Goal: Task Accomplishment & Management: Complete application form

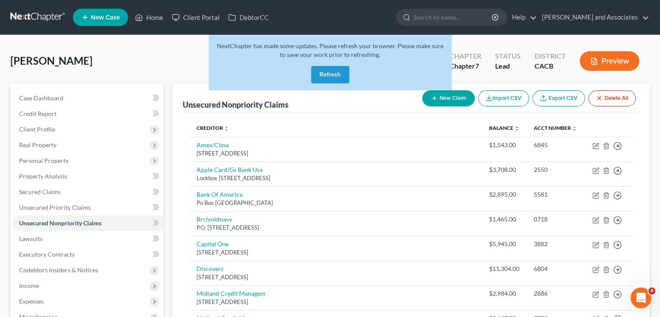
click at [334, 75] on button "Refresh" at bounding box center [330, 74] width 38 height 17
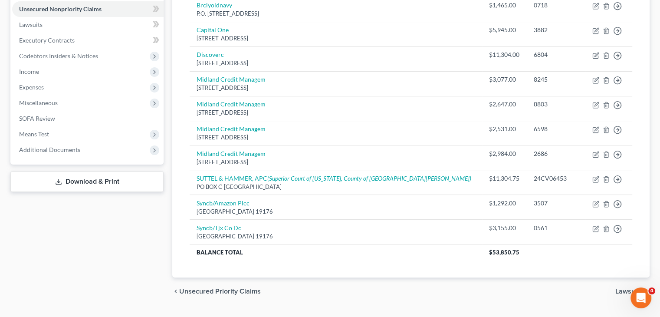
scroll to position [234, 0]
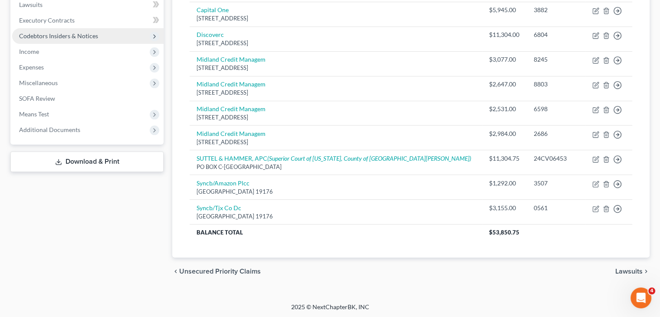
click at [37, 43] on span "Codebtors Insiders & Notices" at bounding box center [87, 36] width 151 height 16
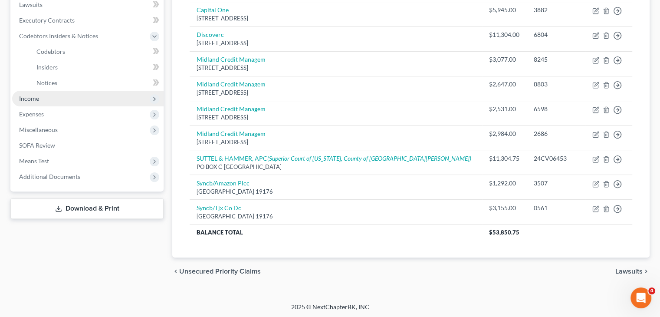
click at [44, 104] on span "Income" at bounding box center [87, 99] width 151 height 16
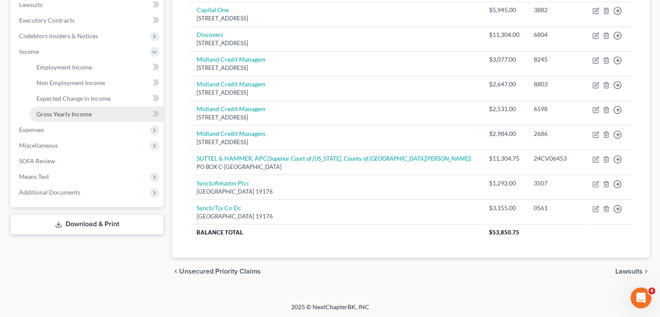
click at [79, 114] on span "Gross Yearly Income" at bounding box center [63, 113] width 55 height 7
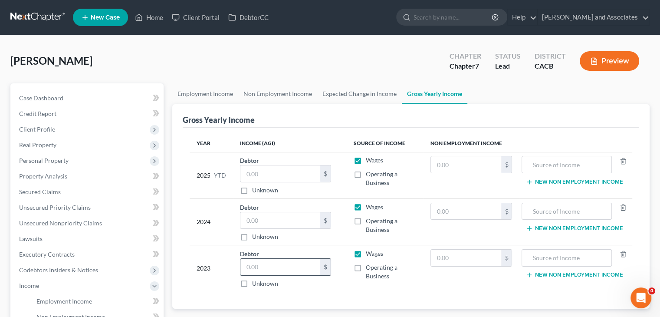
click at [295, 269] on input "text" at bounding box center [280, 267] width 80 height 16
type input "117,310"
click at [263, 221] on input "text" at bounding box center [280, 220] width 80 height 16
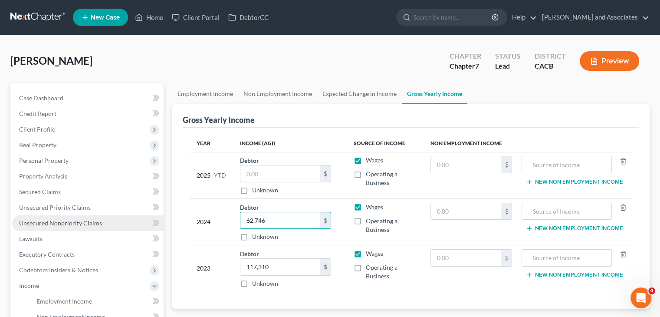
type input "62,746"
click at [114, 223] on link "Unsecured Nonpriority Claims" at bounding box center [87, 223] width 151 height 16
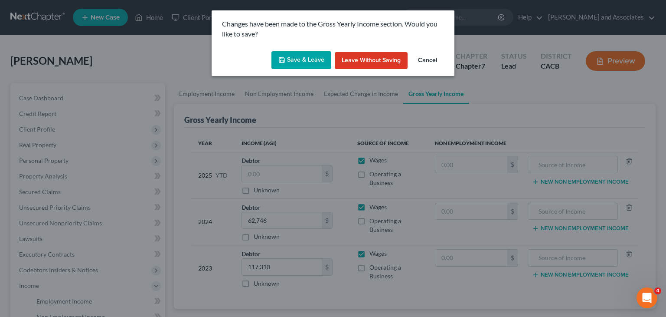
click at [292, 58] on button "Save & Leave" at bounding box center [302, 60] width 60 height 18
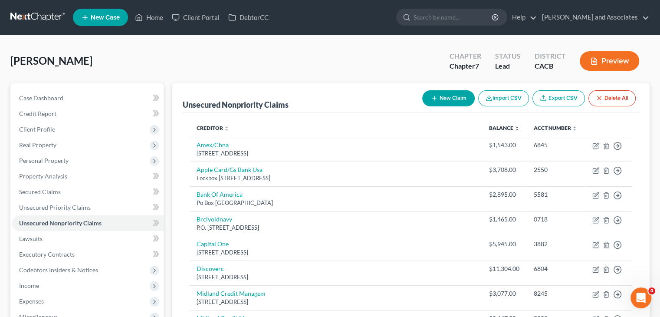
click at [436, 102] on button "New Claim" at bounding box center [448, 98] width 52 height 16
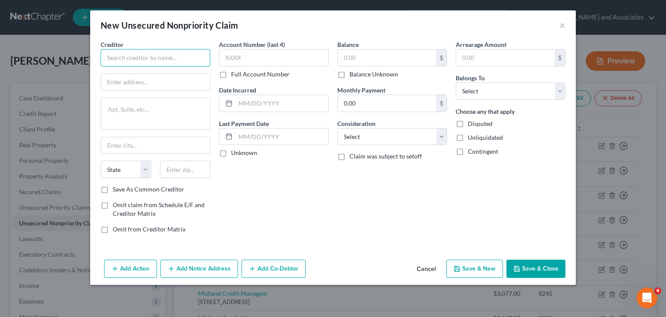
click at [157, 63] on input "text" at bounding box center [156, 57] width 110 height 17
click at [148, 76] on input "text" at bounding box center [155, 82] width 109 height 16
type input "West Dermatology"
type input "D"
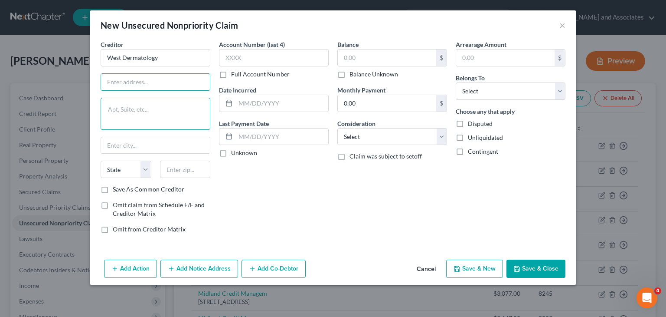
click at [146, 112] on textarea at bounding box center [156, 114] width 110 height 32
type textarea "Department 41862"
click at [156, 81] on input "text" at bounding box center [155, 82] width 109 height 16
type input "PO Box 650408"
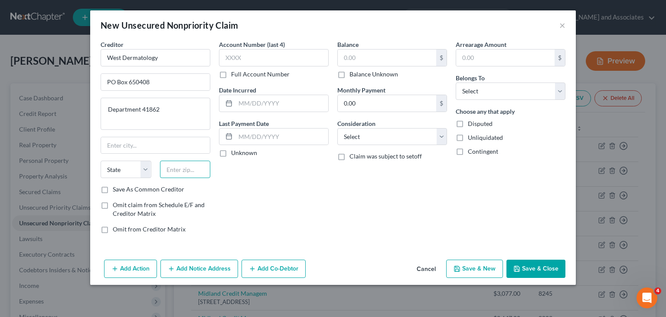
click at [191, 176] on input "text" at bounding box center [185, 168] width 51 height 17
type input "75265"
click at [293, 194] on div "Account Number (last 4) Full Account Number Date Incurred Last Payment Date Unk…" at bounding box center [274, 140] width 118 height 200
type input "[GEOGRAPHIC_DATA]"
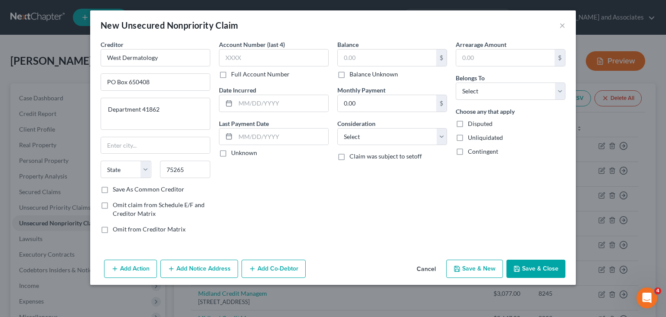
select select "45"
click at [271, 55] on input "text" at bounding box center [274, 57] width 110 height 17
type input "2482"
click at [364, 52] on input "text" at bounding box center [387, 57] width 98 height 16
type input "122.23"
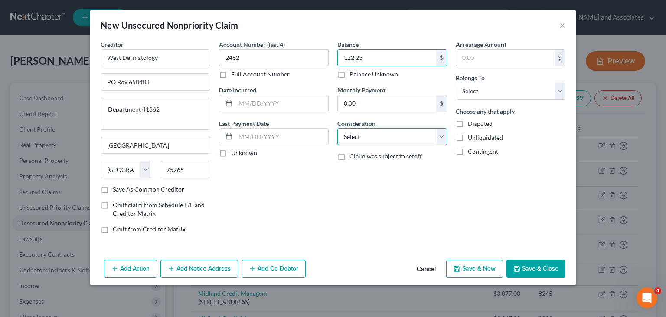
click at [404, 131] on select "Select Cable / Satellite Services Collection Agency Credit Card Debt Debt Couns…" at bounding box center [392, 136] width 110 height 17
select select "9"
click at [337, 128] on select "Select Cable / Satellite Services Collection Agency Credit Card Debt Debt Couns…" at bounding box center [392, 136] width 110 height 17
click at [467, 105] on div "Arrearage Amount $ Belongs To * Select Debtor 1 Only Debtor 2 Only Debtor 1 And…" at bounding box center [511, 140] width 118 height 200
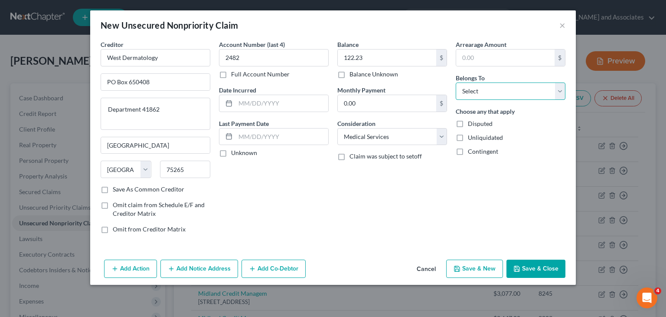
click at [480, 91] on select "Select Debtor 1 Only Debtor 2 Only Debtor 1 And Debtor 2 Only At Least One Of T…" at bounding box center [511, 90] width 110 height 17
select select "0"
click at [456, 82] on select "Select Debtor 1 Only Debtor 2 Only Debtor 1 And Debtor 2 Only At Least One Of T…" at bounding box center [511, 90] width 110 height 17
click at [550, 265] on button "Save & Close" at bounding box center [536, 268] width 59 height 18
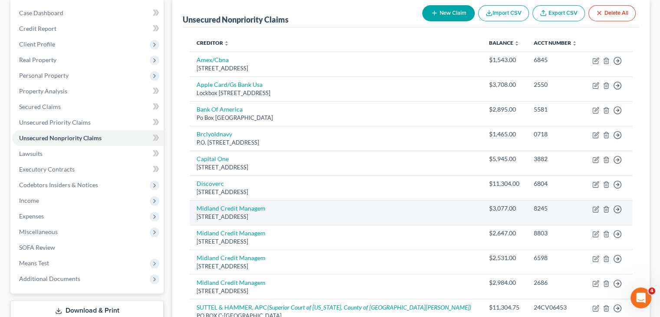
scroll to position [85, 0]
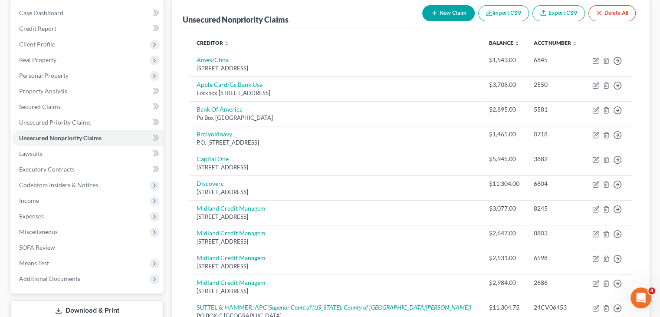
click at [446, 15] on button "New Claim" at bounding box center [448, 13] width 52 height 16
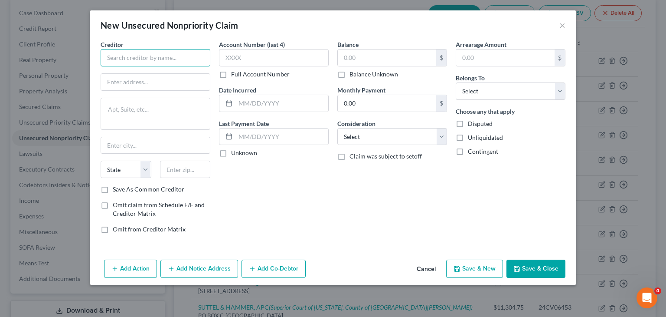
click at [202, 64] on input "text" at bounding box center [156, 57] width 110 height 17
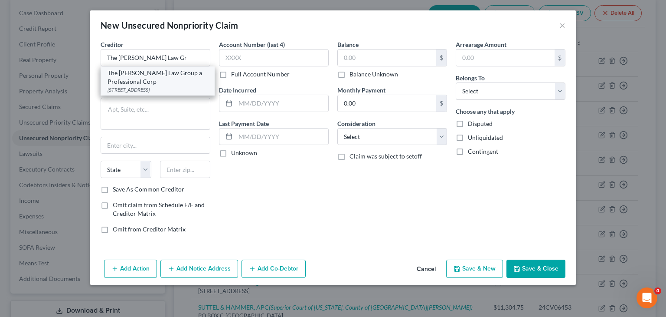
click at [174, 84] on div "The [PERSON_NAME] Law Group a Professional Corp" at bounding box center [158, 77] width 100 height 17
type input "The [PERSON_NAME] Law Group a Professional Corp"
type input "PO BOX 25145"
type input "Santa [PERSON_NAME]"
select select "4"
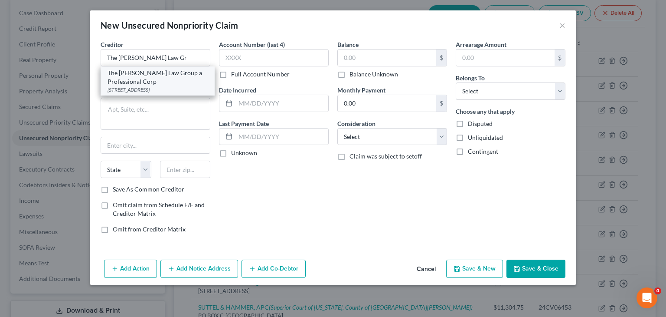
type input "92799"
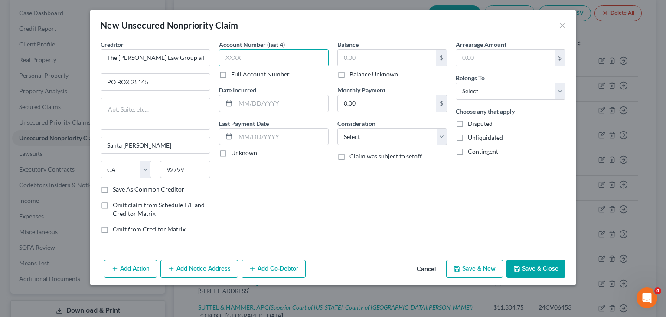
click at [280, 56] on input "text" at bounding box center [274, 57] width 110 height 17
type input "9821"
click at [354, 226] on div "Balance $ Balance Unknown Balance Undetermined $ Balance Unknown Monthly Paymen…" at bounding box center [392, 140] width 118 height 200
click at [405, 56] on input "text" at bounding box center [387, 57] width 98 height 16
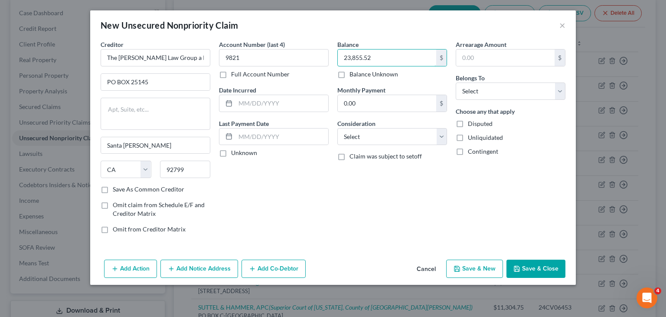
type input "23,855.52"
click at [364, 184] on div "Balance 23,855.52 $ Balance Unknown Balance Undetermined 23,855.52 $ Balance Un…" at bounding box center [392, 140] width 118 height 200
click at [389, 134] on select "Select Cable / Satellite Services Collection Agency Credit Card Debt Debt Couns…" at bounding box center [392, 136] width 110 height 17
select select "2"
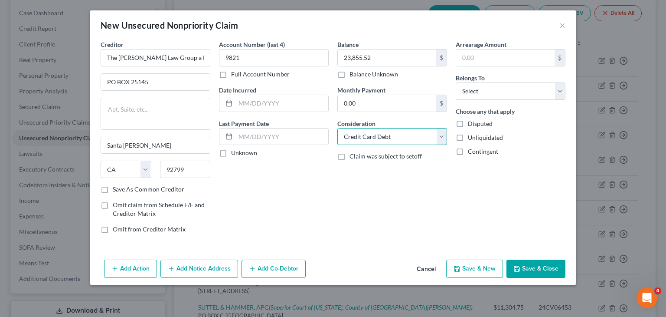
click at [337, 128] on select "Select Cable / Satellite Services Collection Agency Credit Card Debt Debt Couns…" at bounding box center [392, 136] width 110 height 17
click at [368, 234] on div "Balance 23,855.52 $ Balance Unknown Balance Undetermined 23,855.52 $ Balance Un…" at bounding box center [392, 140] width 118 height 200
click at [508, 90] on select "Select Debtor 1 Only Debtor 2 Only Debtor 1 And Debtor 2 Only At Least One Of T…" at bounding box center [511, 90] width 110 height 17
select select "4"
click at [456, 82] on select "Select Debtor 1 Only Debtor 2 Only Debtor 1 And Debtor 2 Only At Least One Of T…" at bounding box center [511, 90] width 110 height 17
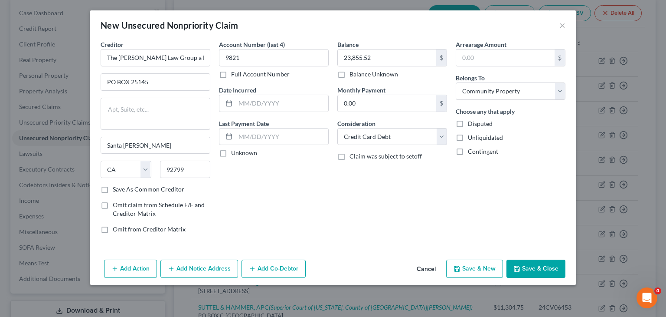
click at [530, 257] on div "Add Action Add Notice Address Add Co-Debtor Cancel Save & New Save & Close" at bounding box center [333, 270] width 486 height 29
click at [531, 263] on button "Save & Close" at bounding box center [536, 268] width 59 height 18
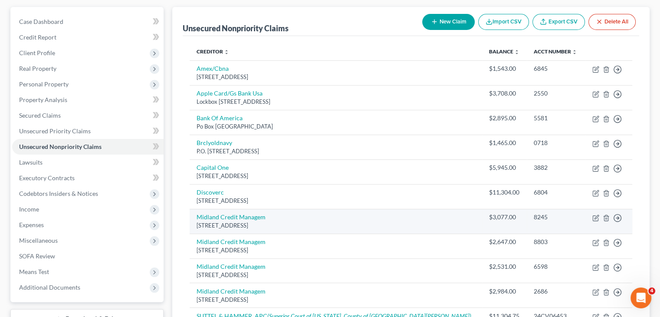
scroll to position [0, 0]
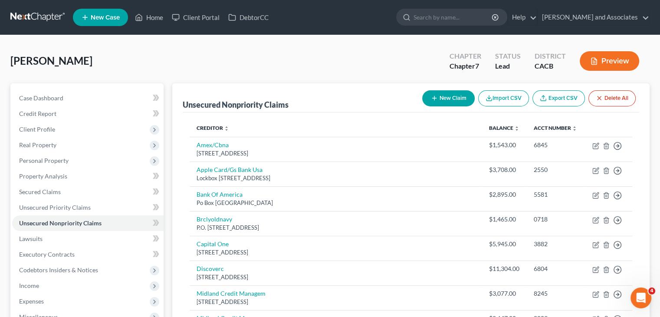
click at [449, 91] on button "New Claim" at bounding box center [448, 98] width 52 height 16
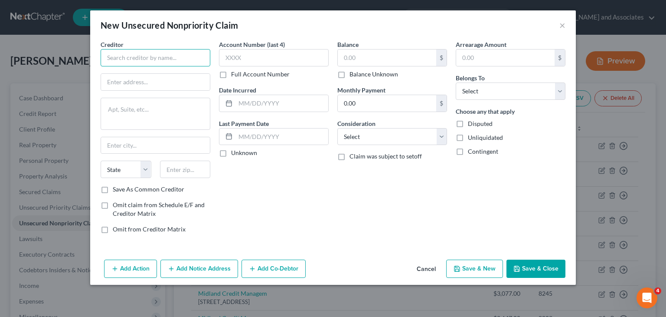
click at [181, 58] on input "text" at bounding box center [156, 57] width 110 height 17
click at [134, 80] on input "text" at bounding box center [155, 82] width 109 height 16
type input "Blue Shield of [US_STATE]"
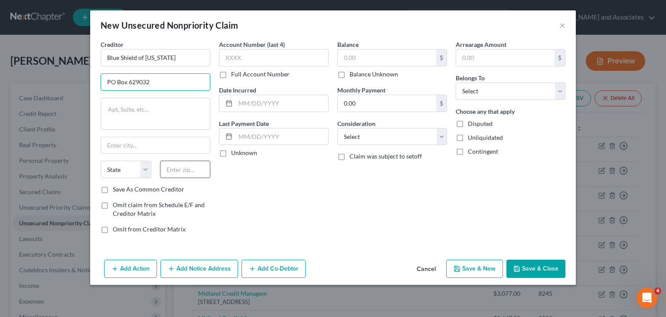
type input "PO Box 629032"
click at [181, 170] on input "text" at bounding box center [185, 168] width 51 height 17
type input "95762"
click at [348, 190] on div "Balance $ Balance Unknown Balance Undetermined $ Balance Unknown Monthly Paymen…" at bounding box center [392, 140] width 118 height 200
type input "[GEOGRAPHIC_DATA]"
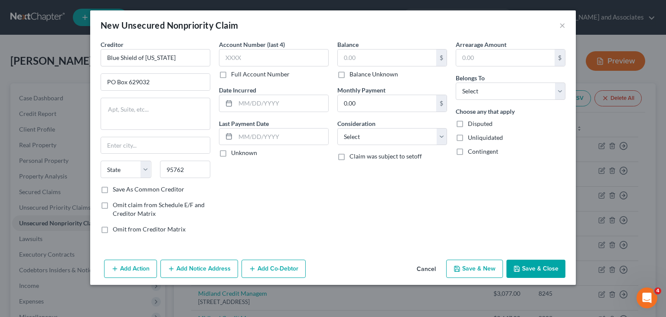
select select "4"
click at [291, 43] on div "Account Number (last 4) Full Account Number" at bounding box center [274, 59] width 110 height 39
click at [288, 50] on input "text" at bounding box center [274, 57] width 110 height 17
type input "1004"
drag, startPoint x: 318, startPoint y: 173, endPoint x: 345, endPoint y: 115, distance: 63.7
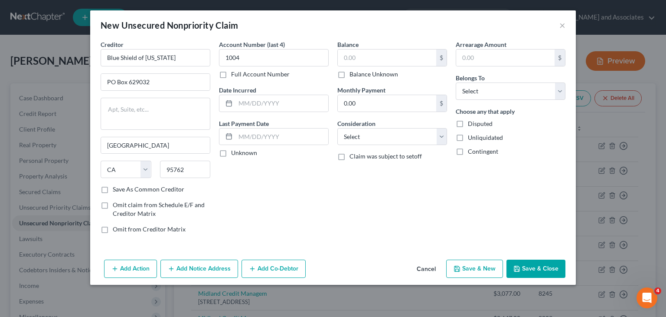
click at [318, 172] on div "Account Number (last 4) 1004 Full Account Number Date Incurred Last Payment Dat…" at bounding box center [274, 140] width 118 height 200
click at [387, 54] on input "text" at bounding box center [387, 57] width 98 height 16
type input "1,302.88"
click at [375, 134] on select "Select Cable / Satellite Services Collection Agency Credit Card Debt Debt Couns…" at bounding box center [392, 136] width 110 height 17
select select "9"
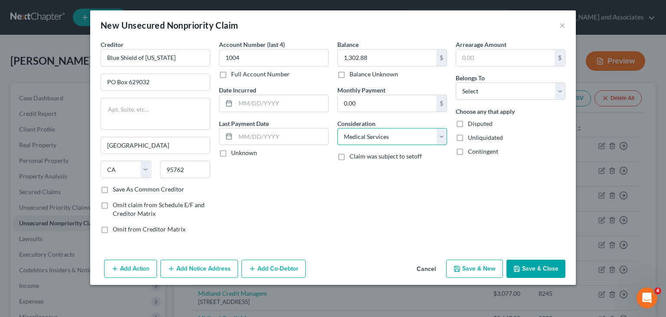
click at [337, 128] on select "Select Cable / Satellite Services Collection Agency Credit Card Debt Debt Couns…" at bounding box center [392, 136] width 110 height 17
click at [517, 95] on select "Select Debtor 1 Only Debtor 2 Only Debtor 1 And Debtor 2 Only At Least One Of T…" at bounding box center [511, 90] width 110 height 17
select select "3"
click at [456, 82] on select "Select Debtor 1 Only Debtor 2 Only Debtor 1 And Debtor 2 Only At Least One Of T…" at bounding box center [511, 90] width 110 height 17
click at [531, 267] on button "Save & Close" at bounding box center [536, 268] width 59 height 18
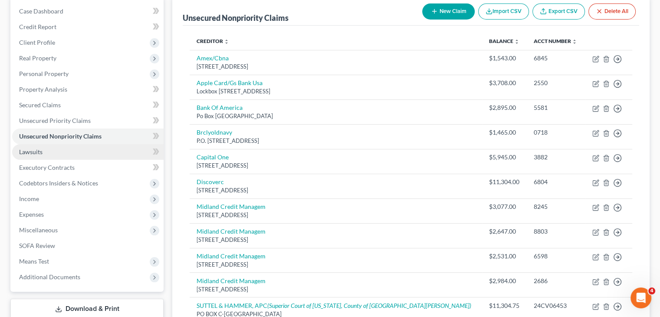
click at [50, 154] on link "Lawsuits" at bounding box center [87, 152] width 151 height 16
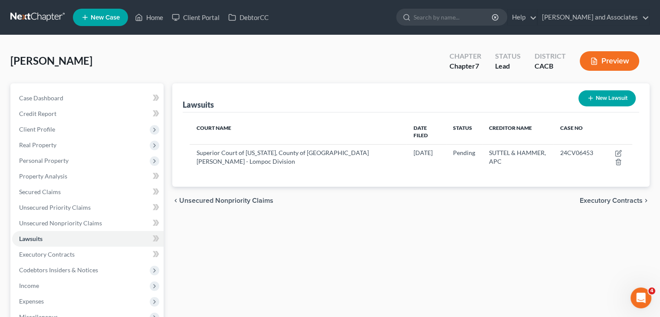
click at [591, 98] on icon "button" at bounding box center [590, 98] width 7 height 7
select select "0"
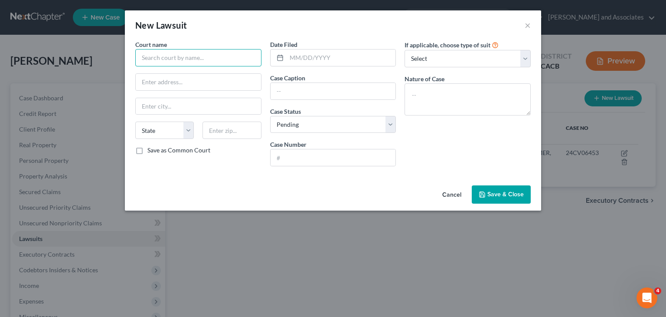
click at [165, 59] on input "text" at bounding box center [198, 57] width 126 height 17
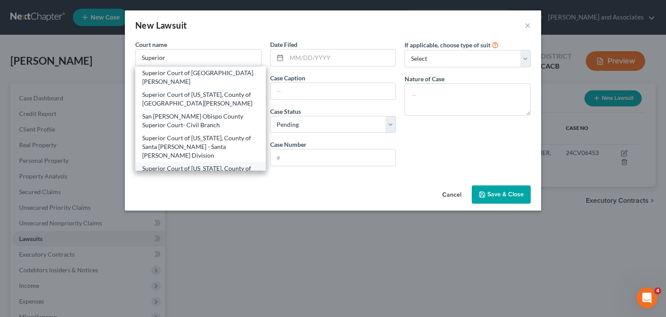
click at [195, 164] on div "Superior Court of [US_STATE], County of [GEOGRAPHIC_DATA][PERSON_NAME] - Lompoc…" at bounding box center [200, 177] width 117 height 26
type input "Superior Court of [US_STATE], County of [GEOGRAPHIC_DATA][PERSON_NAME] - Lompoc…"
type input "[STREET_ADDRESS]"
type input "Lompoc"
select select "4"
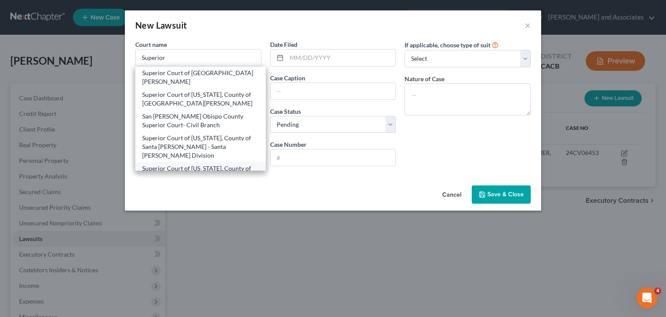
type input "93436"
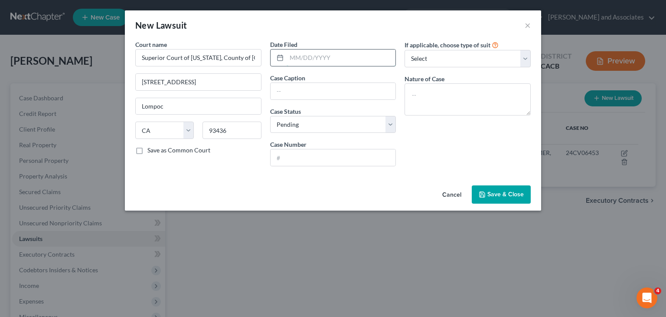
click at [336, 55] on input "text" at bounding box center [341, 57] width 109 height 16
click at [296, 94] on input "text" at bounding box center [333, 91] width 125 height 16
type input "Bank of America v [PERSON_NAME]"
click at [441, 116] on div "If applicable, choose type of suit Select Repossession Garnishment Foreclosure …" at bounding box center [467, 106] width 135 height 133
click at [449, 104] on textarea at bounding box center [468, 99] width 126 height 32
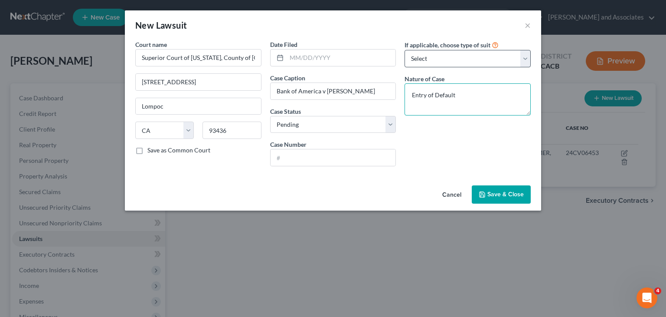
type textarea "Entry of Default"
click at [430, 63] on select "Select Repossession Garnishment Foreclosure Attached, Seized, Or Levied Other" at bounding box center [468, 58] width 126 height 17
select select "4"
click at [405, 50] on select "Select Repossession Garnishment Foreclosure Attached, Seized, Or Levied Other" at bounding box center [468, 58] width 126 height 17
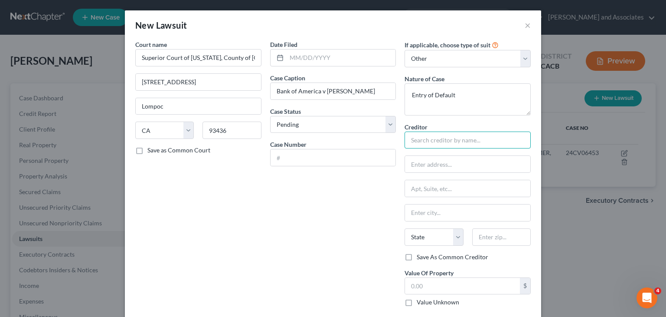
click at [450, 138] on input "text" at bounding box center [468, 139] width 126 height 17
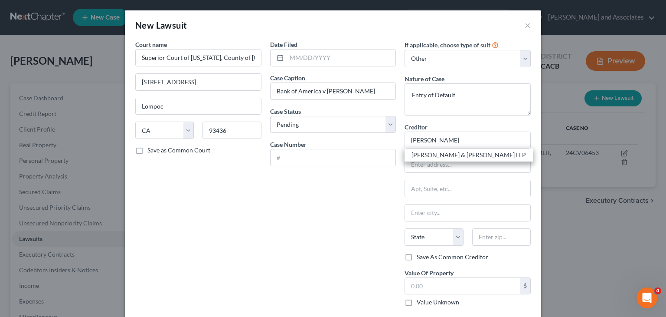
click at [442, 155] on div "[PERSON_NAME] & [PERSON_NAME] LLP" at bounding box center [469, 155] width 115 height 9
type input "[PERSON_NAME] & [PERSON_NAME] LLP"
type input "7017 Realm Dr"
type input "[GEOGRAPHIC_DATA][PERSON_NAME]"
select select "4"
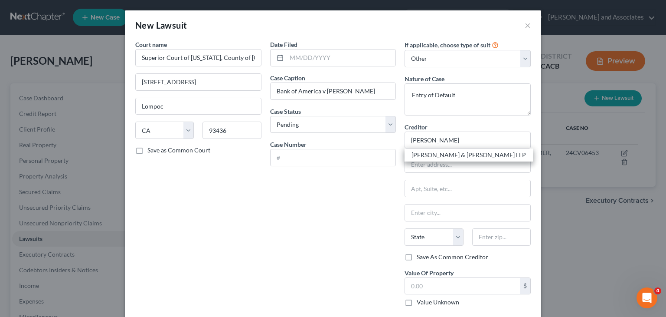
type input "95119"
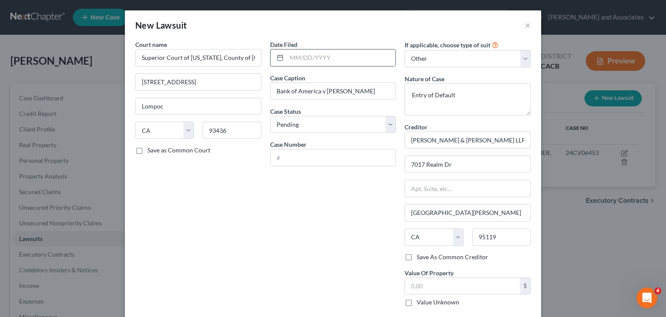
click at [318, 66] on div at bounding box center [333, 57] width 126 height 17
click at [319, 62] on input "text" at bounding box center [341, 57] width 109 height 16
type input "[DATE]"
click at [310, 158] on input "text" at bounding box center [333, 157] width 125 height 16
type input "24CV07000"
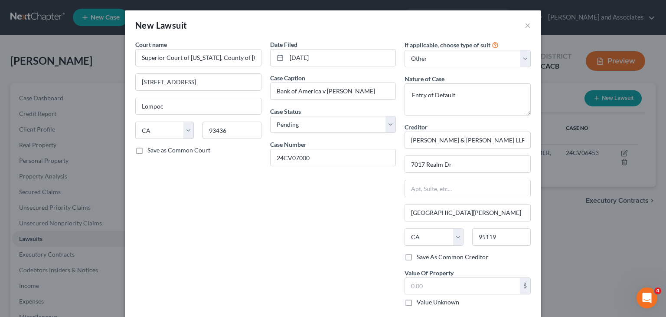
click at [324, 243] on div "Date Filed [DATE] Case Caption Bank of America v [PERSON_NAME] Case Status * Se…" at bounding box center [333, 176] width 135 height 273
click at [465, 279] on input "text" at bounding box center [462, 286] width 115 height 16
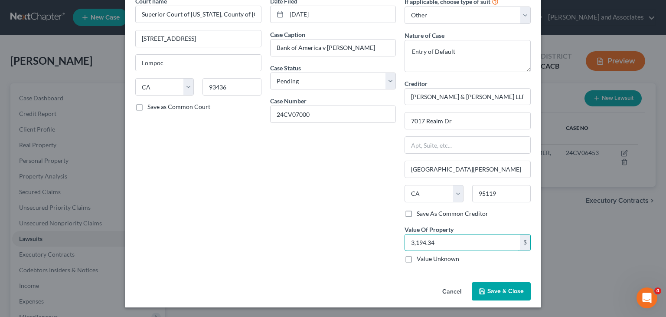
type input "3,194.34"
click at [498, 287] on span "Save & Close" at bounding box center [506, 290] width 36 height 7
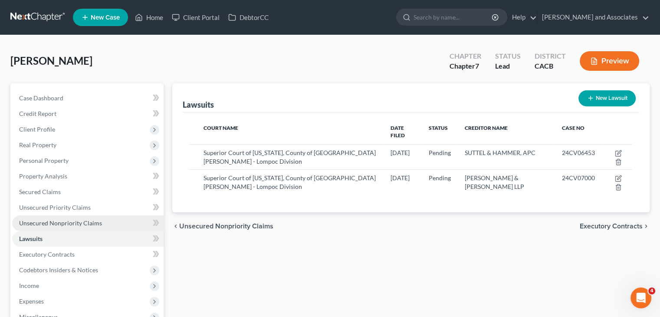
click at [29, 218] on link "Unsecured Nonpriority Claims" at bounding box center [87, 223] width 151 height 16
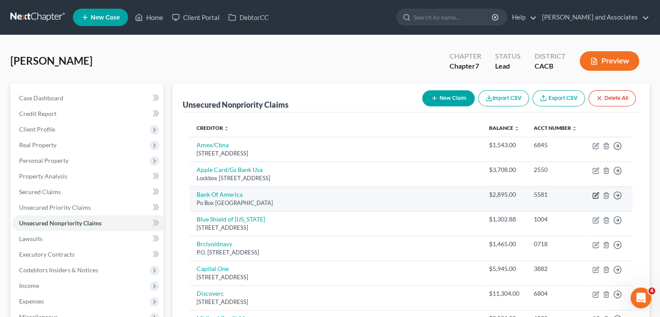
click at [595, 193] on icon "button" at bounding box center [595, 195] width 7 height 7
select select "45"
select select "2"
select select "0"
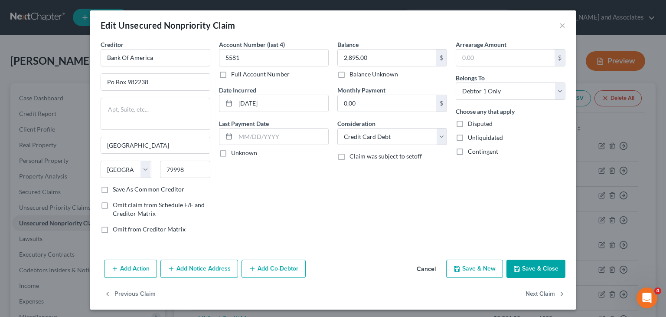
click at [201, 263] on button "Add Notice Address" at bounding box center [199, 268] width 78 height 18
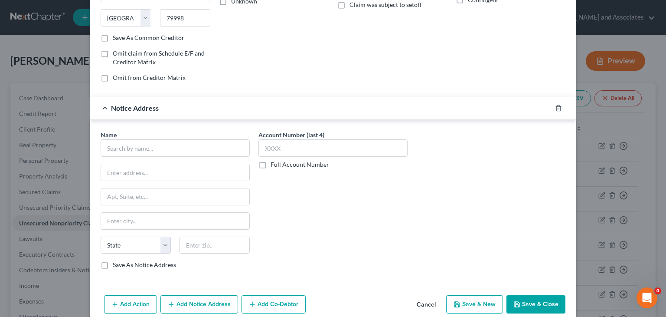
scroll to position [174, 0]
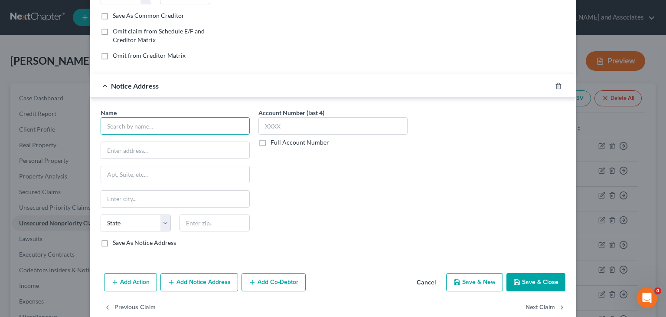
click at [156, 117] on input "text" at bounding box center [175, 125] width 149 height 17
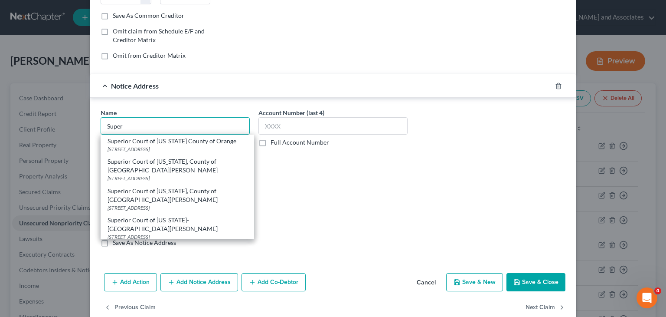
type input "Super"
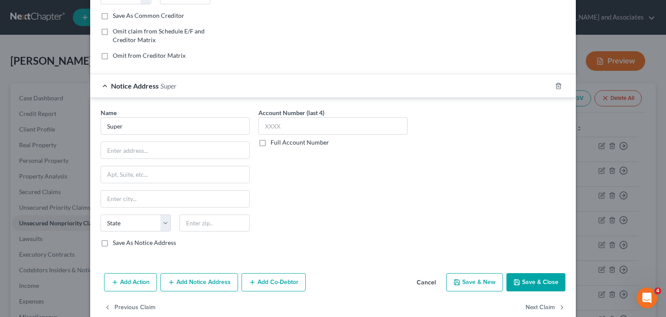
click at [426, 275] on button "Cancel" at bounding box center [426, 282] width 33 height 17
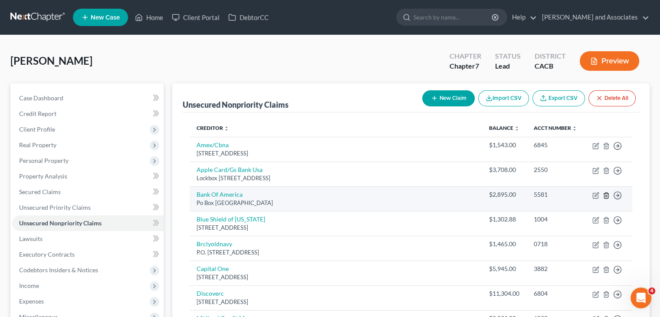
click at [606, 195] on line "button" at bounding box center [606, 196] width 0 height 2
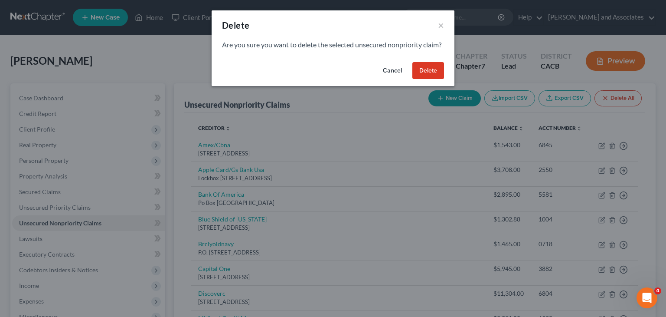
click at [434, 79] on button "Delete" at bounding box center [429, 70] width 32 height 17
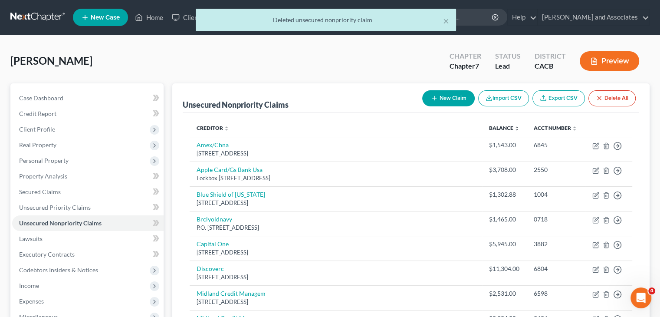
click at [439, 102] on button "New Claim" at bounding box center [448, 98] width 52 height 16
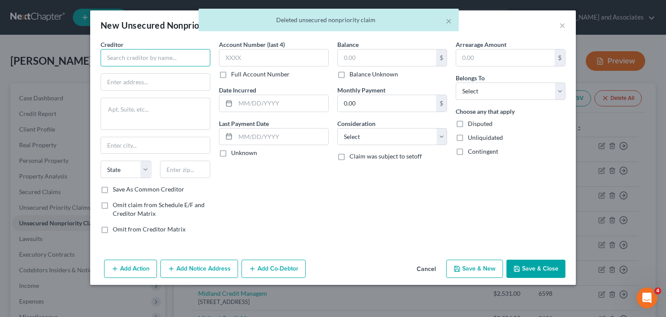
click at [144, 59] on input "text" at bounding box center [156, 57] width 110 height 17
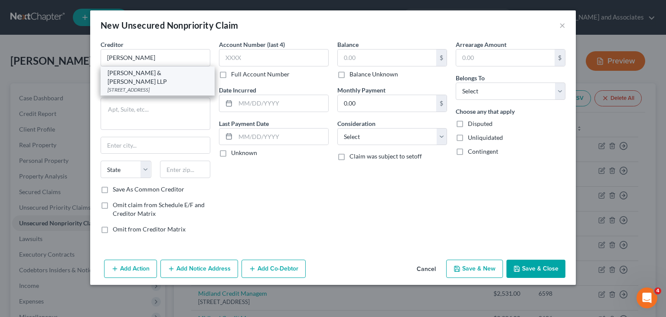
click at [168, 86] on div "[STREET_ADDRESS]" at bounding box center [158, 89] width 100 height 7
type input "[PERSON_NAME] & [PERSON_NAME] LLP"
type input "7017 Realm Dr"
type input "[GEOGRAPHIC_DATA][PERSON_NAME]"
select select "4"
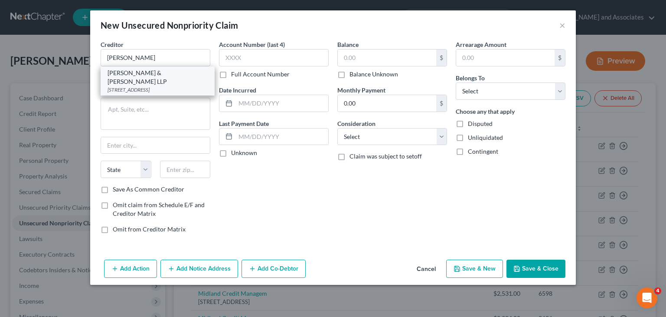
type input "95119"
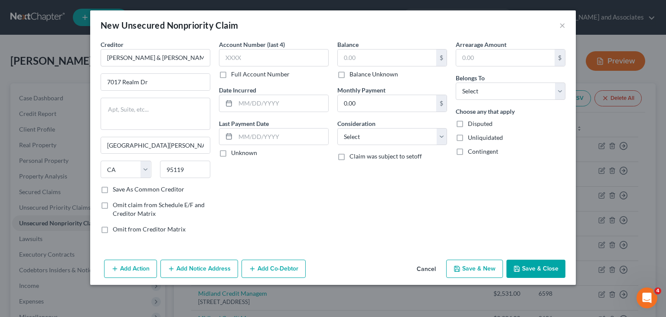
click at [231, 75] on label "Full Account Number" at bounding box center [260, 74] width 59 height 9
click at [235, 75] on input "Full Account Number" at bounding box center [238, 73] width 6 height 6
click at [248, 61] on input "text" at bounding box center [274, 57] width 110 height 17
type input "24CV07000"
click at [372, 59] on input "text" at bounding box center [387, 57] width 98 height 16
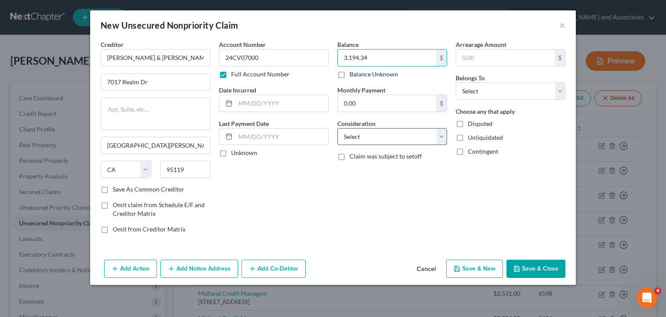
type input "3,194.34"
click at [356, 131] on select "Select Cable / Satellite Services Collection Agency Credit Card Debt Debt Couns…" at bounding box center [392, 136] width 110 height 17
select select "14"
click at [337, 128] on select "Select Cable / Satellite Services Collection Agency Credit Card Debt Debt Couns…" at bounding box center [392, 136] width 110 height 17
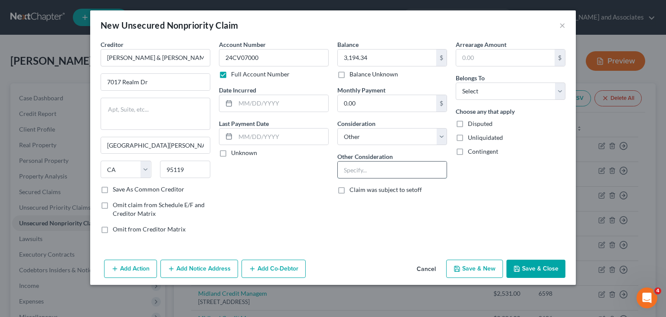
click at [379, 167] on input "text" at bounding box center [392, 169] width 109 height 16
type input "Bank of America v [PERSON_NAME]"
click at [471, 84] on select "Select Debtor 1 Only Debtor 2 Only Debtor 1 And Debtor 2 Only At Least One Of T…" at bounding box center [511, 90] width 110 height 17
select select "0"
click at [456, 82] on select "Select Debtor 1 Only Debtor 2 Only Debtor 1 And Debtor 2 Only At Least One Of T…" at bounding box center [511, 90] width 110 height 17
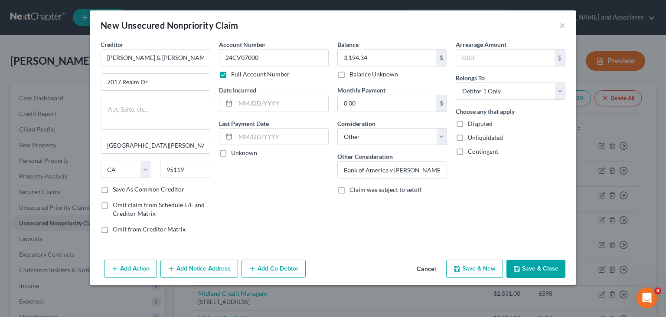
click at [210, 270] on button "Add Notice Address" at bounding box center [199, 268] width 78 height 18
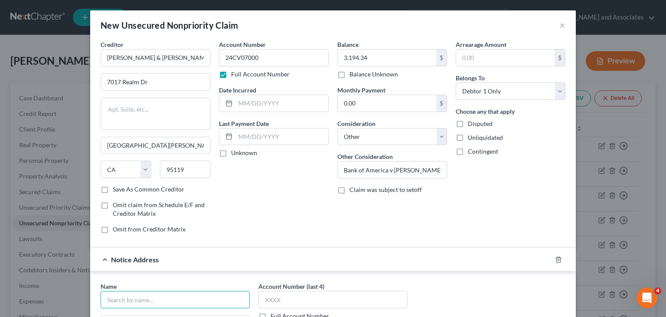
click at [175, 298] on input "text" at bounding box center [175, 299] width 149 height 17
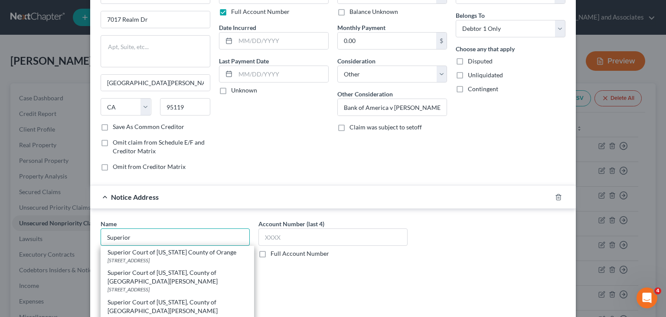
scroll to position [87, 0]
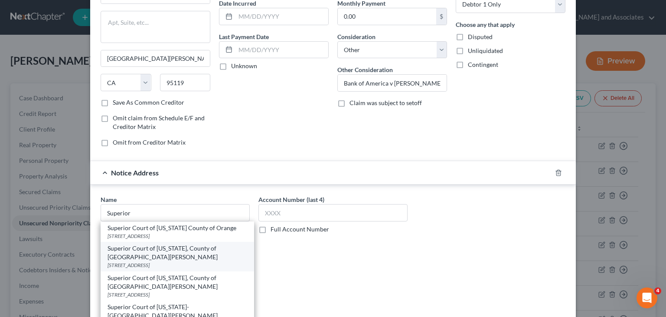
click at [184, 255] on div "Superior Court of [US_STATE], County of [GEOGRAPHIC_DATA][PERSON_NAME]" at bounding box center [178, 252] width 140 height 17
type input "Superior Court of [US_STATE], County of [GEOGRAPHIC_DATA][PERSON_NAME]"
type input "[STREET_ADDRESS]"
type input "Lompoc"
select select "4"
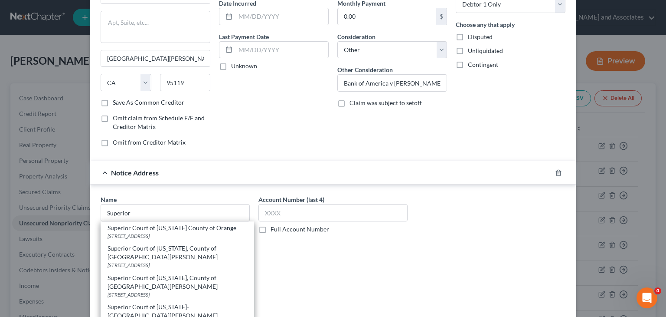
type input "93436"
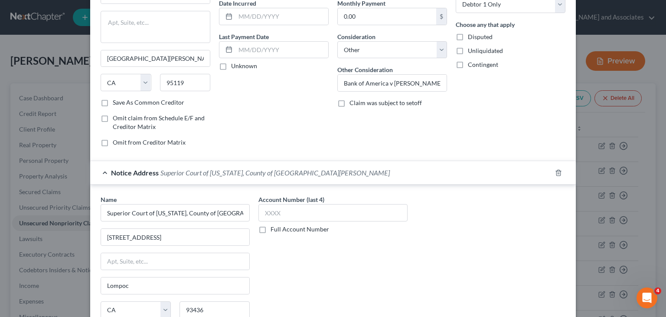
click at [271, 226] on label "Full Account Number" at bounding box center [300, 229] width 59 height 9
click at [274, 226] on input "Full Account Number" at bounding box center [277, 228] width 6 height 6
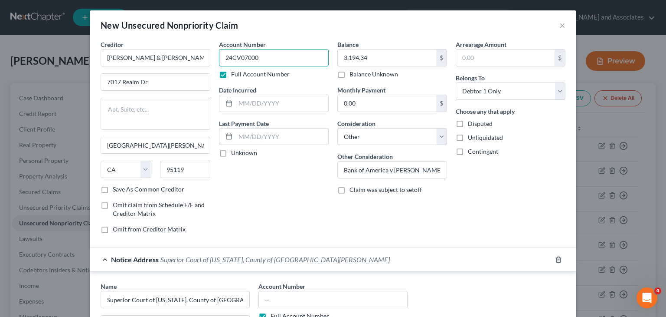
drag, startPoint x: 274, startPoint y: 61, endPoint x: 213, endPoint y: 59, distance: 60.7
click at [215, 60] on div "Account Number 24CV07000 Full Account Number Date Incurred Last Payment Date Un…" at bounding box center [274, 140] width 118 height 200
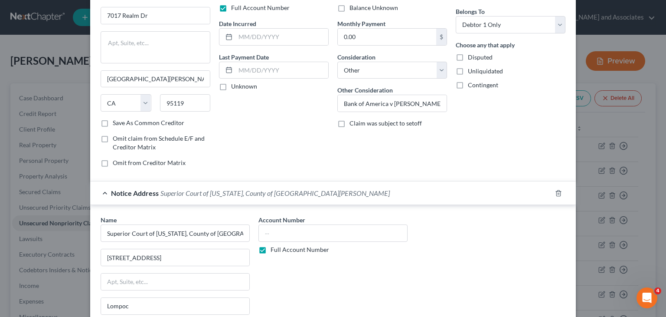
scroll to position [87, 0]
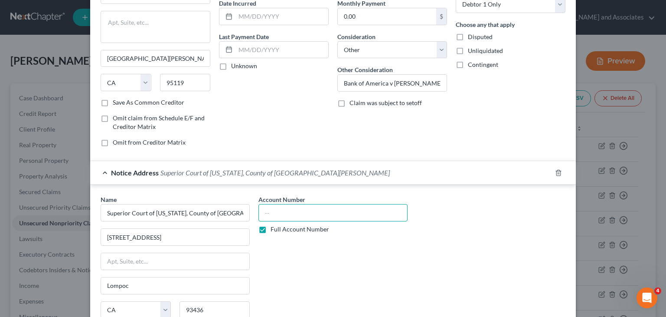
click at [318, 213] on input "text" at bounding box center [333, 212] width 149 height 17
paste input "24CV07000"
type input "24CV07000"
click at [151, 179] on div "Notice Address [GEOGRAPHIC_DATA][US_STATE][PERSON_NAME]" at bounding box center [321, 172] width 462 height 23
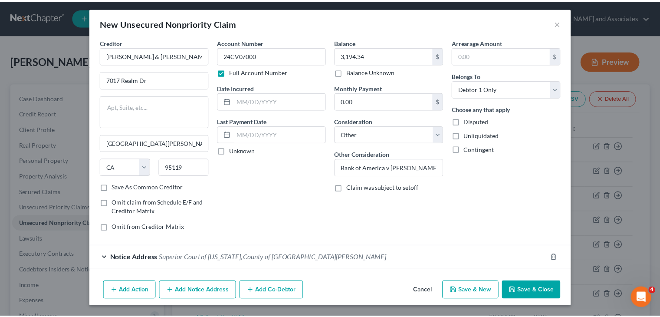
scroll to position [1, 0]
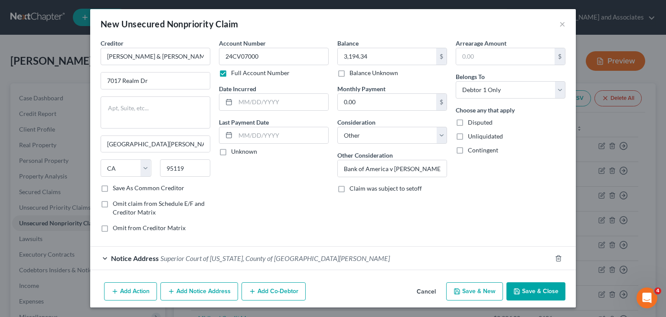
click at [533, 291] on button "Save & Close" at bounding box center [536, 291] width 59 height 18
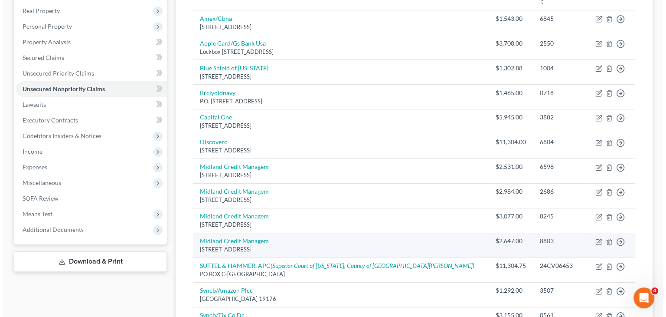
scroll to position [47, 0]
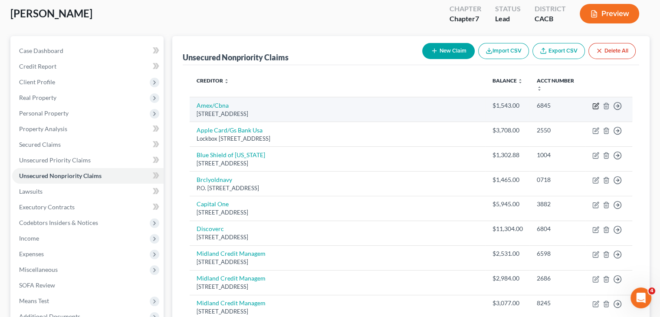
click at [596, 102] on icon "button" at bounding box center [595, 105] width 7 height 7
select select "36"
select select "2"
select select "0"
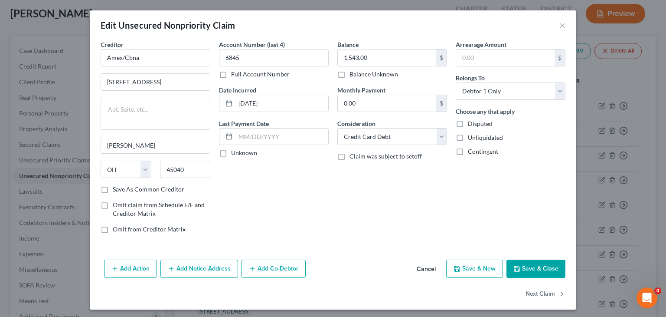
click at [212, 268] on button "Add Notice Address" at bounding box center [199, 268] width 78 height 18
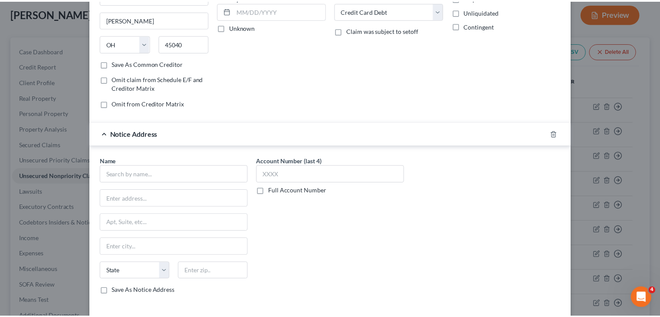
scroll to position [174, 0]
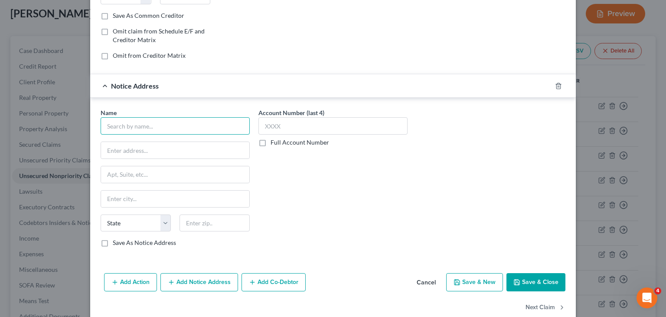
click at [173, 122] on input "text" at bounding box center [175, 125] width 149 height 17
type input "Credit Control, LLC"
click at [271, 143] on label "Full Account Number" at bounding box center [300, 142] width 59 height 9
click at [274, 143] on input "Full Account Number" at bounding box center [277, 141] width 6 height 6
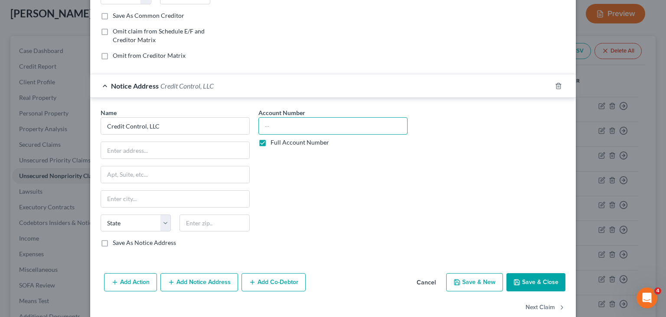
click at [293, 124] on input "text" at bounding box center [333, 125] width 149 height 17
type input "TPA10220862"
click at [311, 173] on div "Account Number TPA10220862 Full Account Number" at bounding box center [333, 181] width 158 height 146
click at [189, 223] on input "text" at bounding box center [215, 222] width 70 height 17
type input "33631"
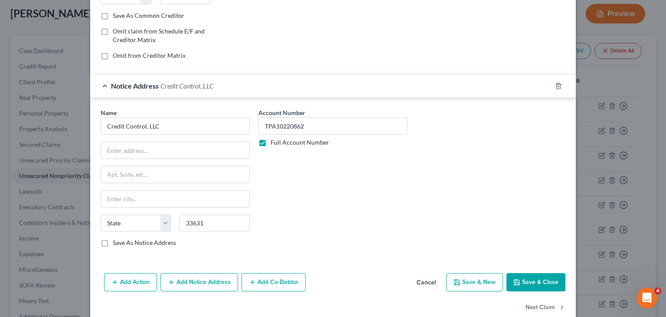
click at [386, 224] on div "Account Number TPA10220862 Full Account Number" at bounding box center [333, 181] width 158 height 146
type input "[GEOGRAPHIC_DATA]"
select select "9"
click at [105, 150] on input "text" at bounding box center [175, 150] width 148 height 16
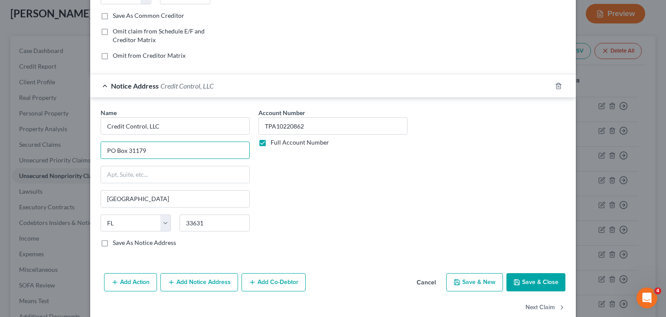
type input "PO Box 31179"
click at [385, 206] on div "Account Number TPA10220862 Full Account Number" at bounding box center [333, 181] width 158 height 146
click at [534, 276] on button "Save & Close" at bounding box center [536, 282] width 59 height 18
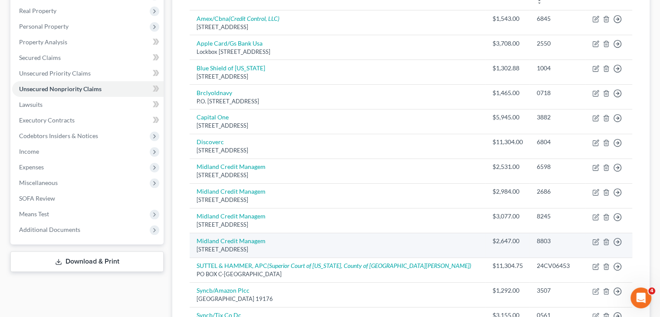
scroll to position [0, 0]
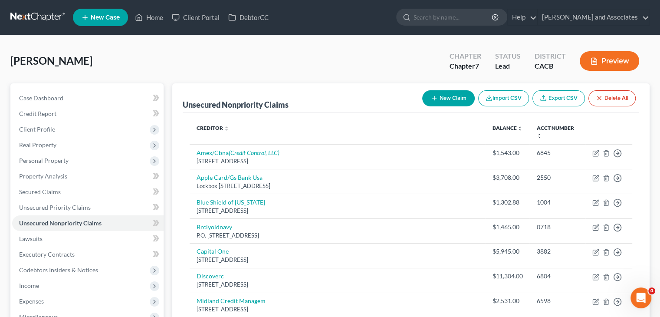
click at [449, 106] on div "New Claim Import CSV Export CSV Delete All" at bounding box center [529, 98] width 220 height 23
click at [442, 101] on button "New Claim" at bounding box center [448, 98] width 52 height 16
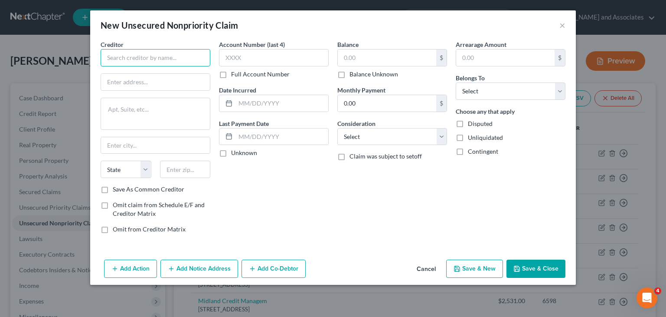
click at [150, 62] on input "text" at bounding box center [156, 57] width 110 height 17
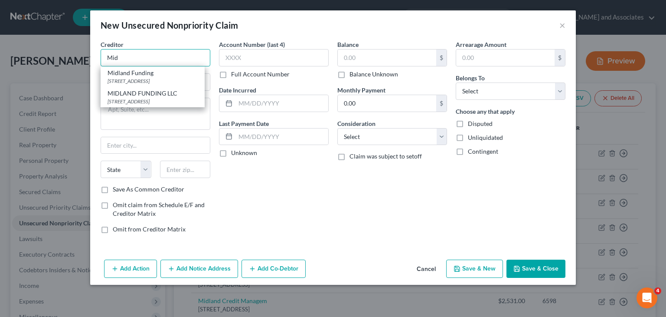
type input "Mid"
click at [422, 269] on button "Cancel" at bounding box center [426, 268] width 33 height 17
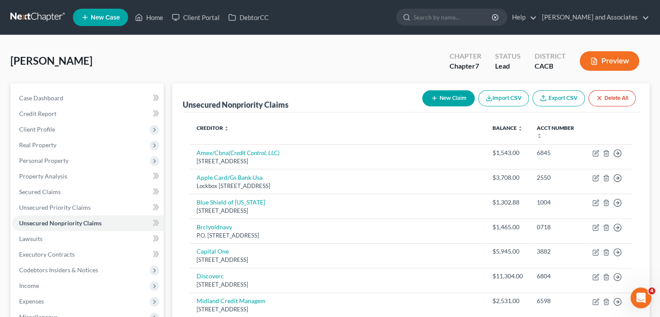
click at [447, 101] on button "New Claim" at bounding box center [448, 98] width 52 height 16
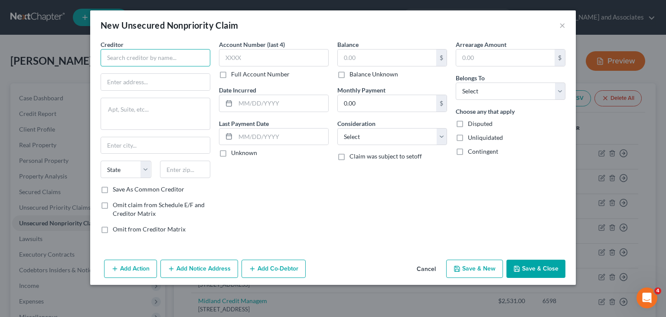
click at [134, 58] on input "text" at bounding box center [156, 57] width 110 height 17
click at [420, 274] on button "Cancel" at bounding box center [426, 268] width 33 height 17
type input "Citi Bank"
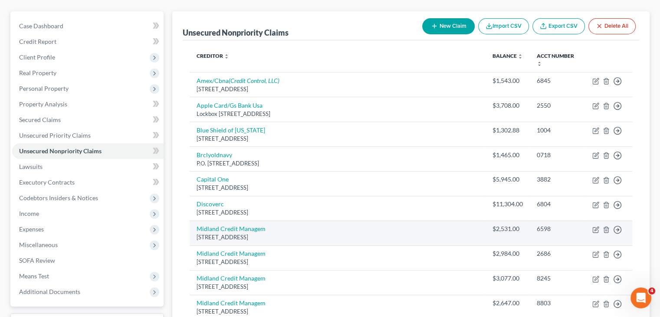
scroll to position [87, 0]
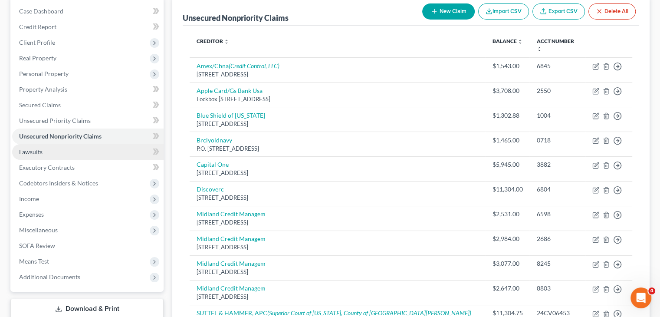
click at [26, 148] on span "Lawsuits" at bounding box center [30, 151] width 23 height 7
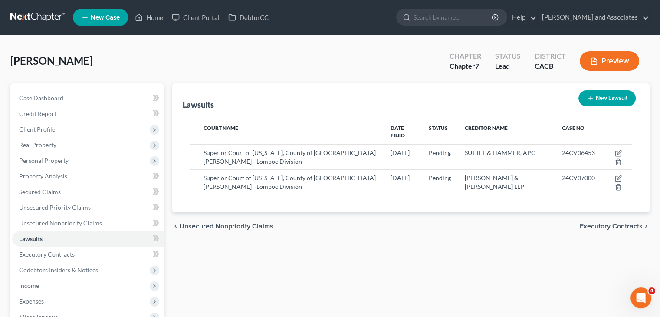
click at [616, 91] on button "New Lawsuit" at bounding box center [606, 98] width 57 height 16
select select "0"
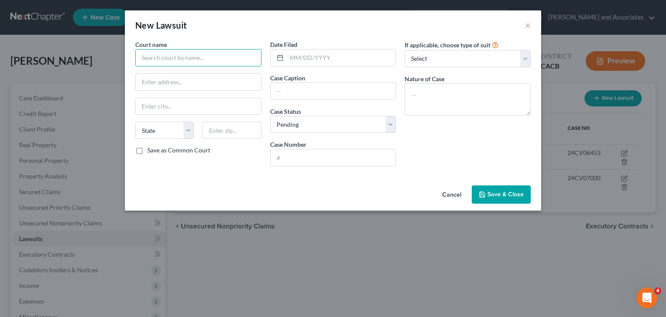
click at [199, 57] on input "text" at bounding box center [198, 57] width 126 height 17
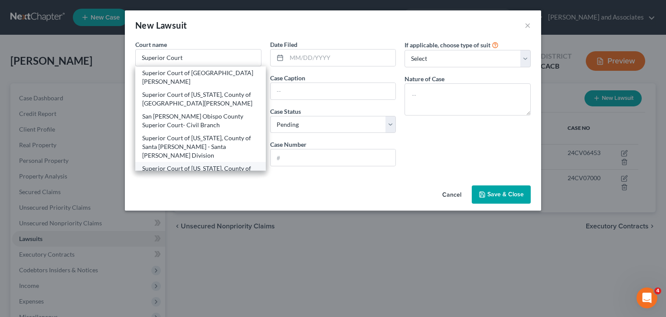
click at [172, 164] on div "Superior Court of [US_STATE], County of [GEOGRAPHIC_DATA][PERSON_NAME] - Lompoc…" at bounding box center [200, 177] width 117 height 26
type input "Superior Court of [US_STATE], County of [GEOGRAPHIC_DATA][PERSON_NAME] - Lompoc…"
type input "[STREET_ADDRESS]"
type input "Lompoc"
select select "4"
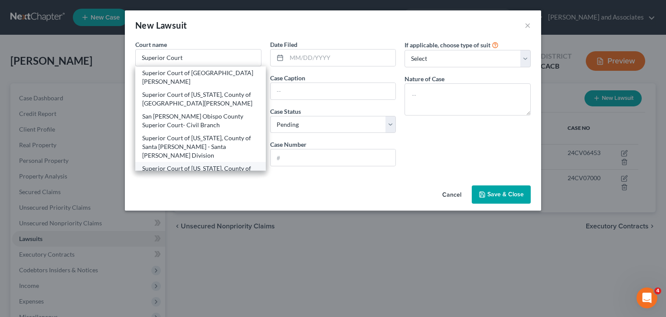
type input "93436"
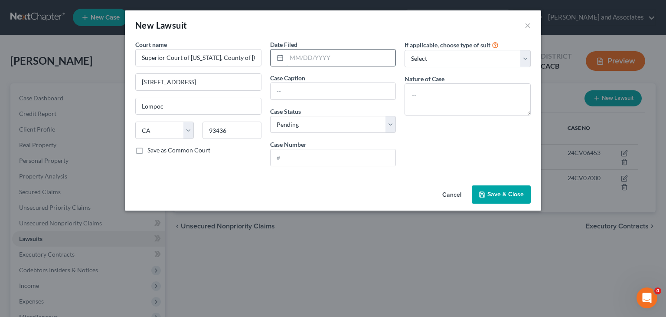
click at [310, 60] on input "text" at bounding box center [341, 57] width 109 height 16
type input "[DATE]"
click at [286, 87] on input "text" at bounding box center [333, 91] width 125 height 16
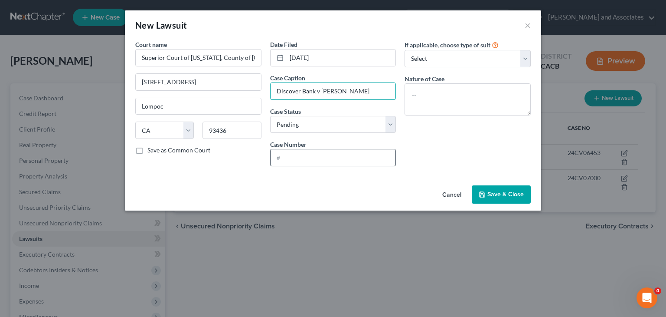
type input "Discover Bank v [PERSON_NAME]"
click at [299, 162] on input "text" at bounding box center [333, 157] width 125 height 16
type input "24CV06152"
click at [329, 191] on div "Cancel Save & Close" at bounding box center [333, 196] width 416 height 29
click at [443, 56] on select "Select Repossession Garnishment Foreclosure Attached, Seized, Or Levied Other" at bounding box center [468, 58] width 126 height 17
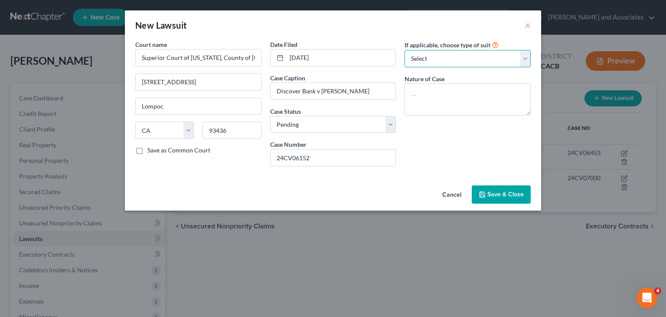
select select "4"
click at [405, 50] on select "Select Repossession Garnishment Foreclosure Attached, Seized, Or Levied Other" at bounding box center [468, 58] width 126 height 17
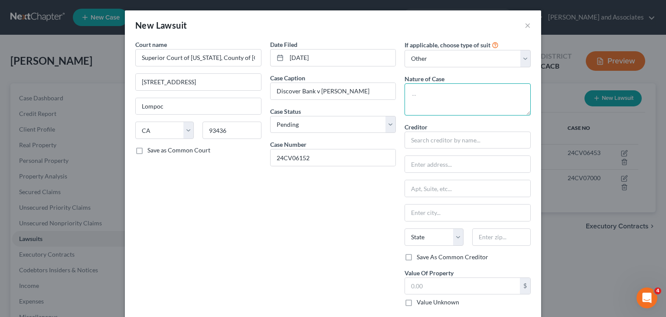
click at [441, 103] on textarea at bounding box center [468, 99] width 126 height 32
type textarea "Complaint"
click at [416, 148] on div "Creditor * State [US_STATE] AK AR AZ CA CO [GEOGRAPHIC_DATA] DE DC [GEOGRAPHIC_…" at bounding box center [468, 187] width 126 height 130
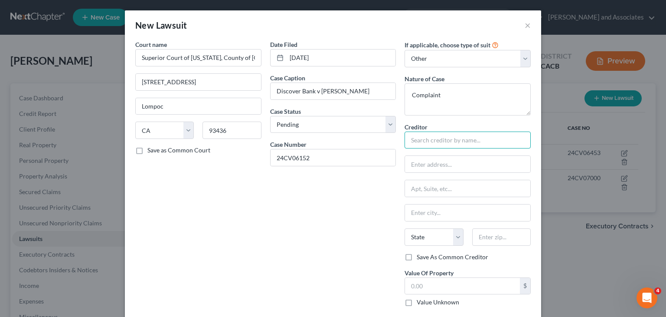
click at [427, 136] on input "text" at bounding box center [468, 139] width 126 height 17
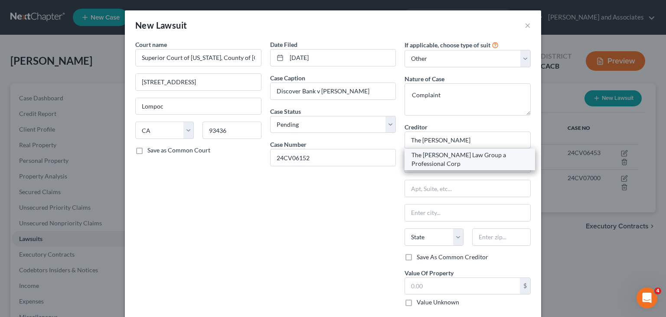
click at [463, 153] on div "The [PERSON_NAME] Law Group a Professional Corp" at bounding box center [470, 159] width 117 height 17
type input "The [PERSON_NAME] Law Group a Professional Corp"
type input "PO BOX 25145"
type input "Santa [PERSON_NAME]"
select select "4"
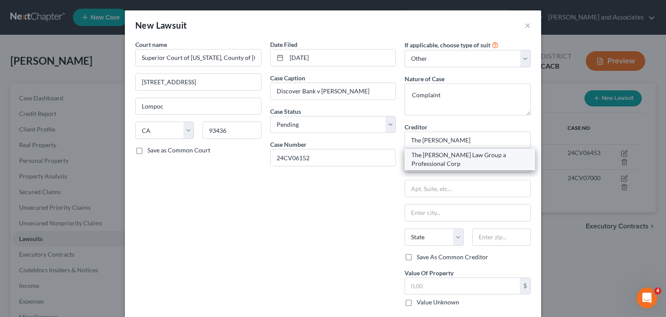
type input "92799"
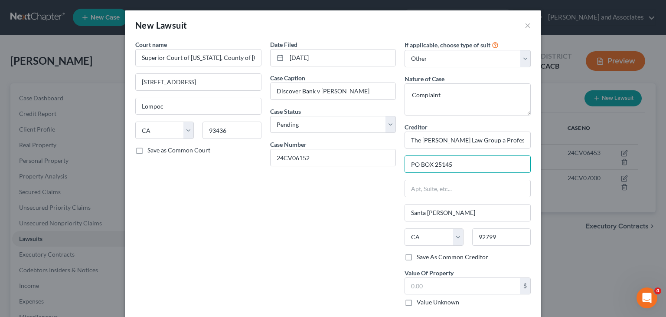
drag, startPoint x: 459, startPoint y: 161, endPoint x: 395, endPoint y: 172, distance: 64.7
click at [395, 172] on div "Court name * Superior Court of [US_STATE], County of [GEOGRAPHIC_DATA][PERSON_N…" at bounding box center [333, 176] width 404 height 273
type input "[STREET_ADDRESS][PERSON_NAME]. Ste 210"
click at [502, 235] on input "92799" at bounding box center [501, 236] width 59 height 17
type input "92704"
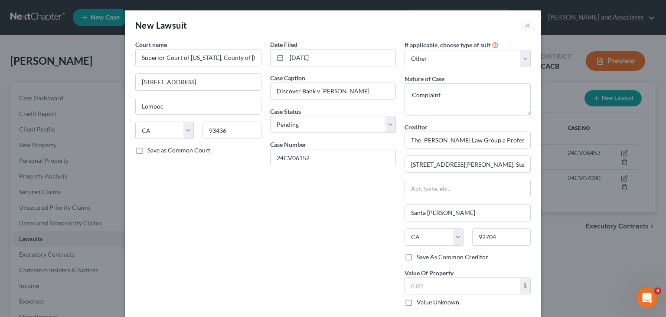
click at [285, 248] on div "Date Filed [DATE] Case Caption Discover Bank v [PERSON_NAME] Case Status * Sele…" at bounding box center [333, 176] width 135 height 273
click at [450, 283] on input "text" at bounding box center [462, 286] width 115 height 16
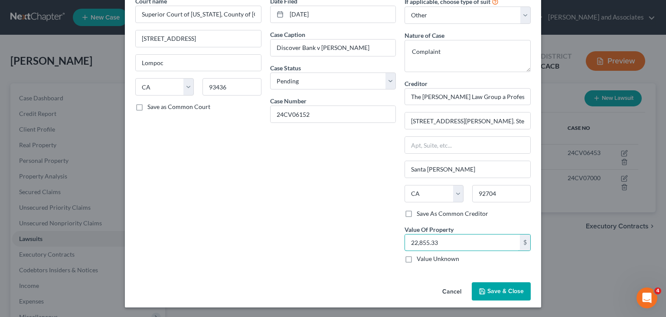
type input "22,855.33"
click at [493, 291] on span "Save & Close" at bounding box center [506, 290] width 36 height 7
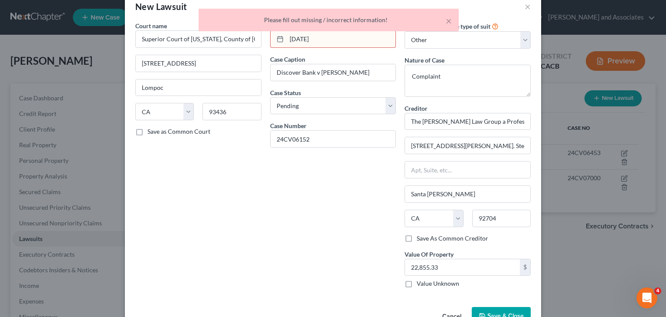
scroll to position [0, 0]
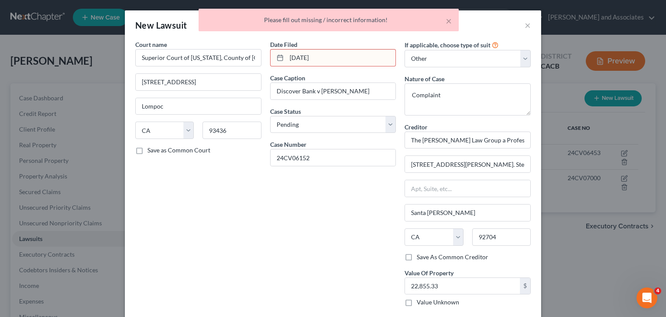
click at [336, 55] on input "[DATE]" at bounding box center [341, 57] width 109 height 16
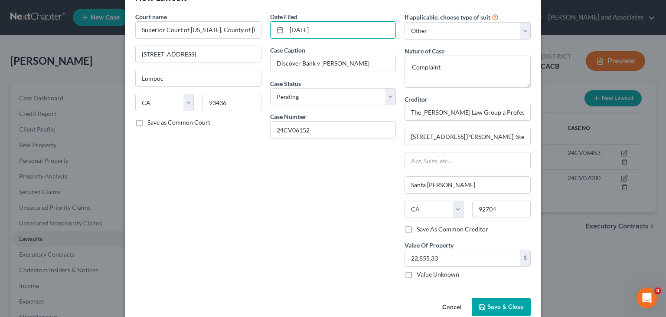
scroll to position [43, 0]
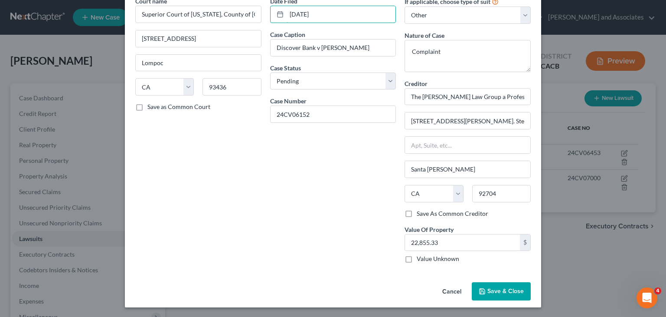
type input "[DATE]"
click at [501, 286] on button "Save & Close" at bounding box center [501, 291] width 59 height 18
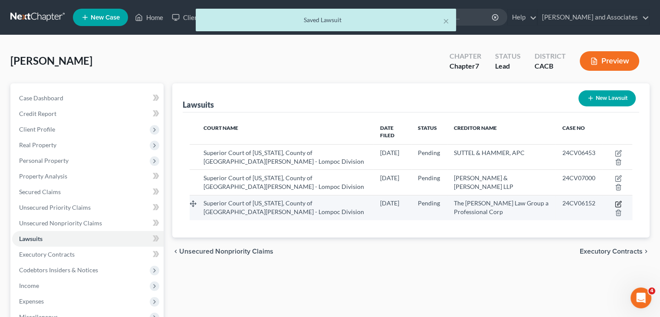
click at [617, 200] on icon "button" at bounding box center [618, 203] width 7 height 7
select select "4"
select select "0"
select select "4"
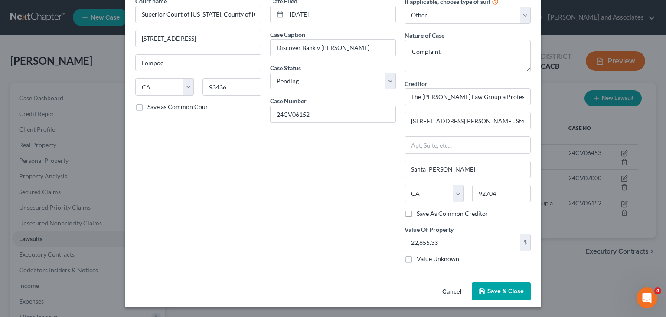
click at [498, 291] on span "Save & Close" at bounding box center [506, 290] width 36 height 7
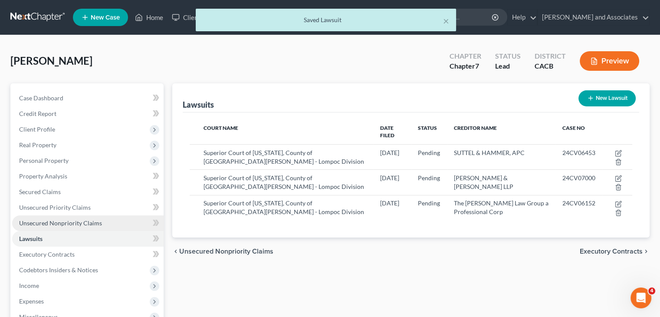
drag, startPoint x: 93, startPoint y: 219, endPoint x: 120, endPoint y: 216, distance: 27.1
click at [93, 219] on span "Unsecured Nonpriority Claims" at bounding box center [60, 222] width 83 height 7
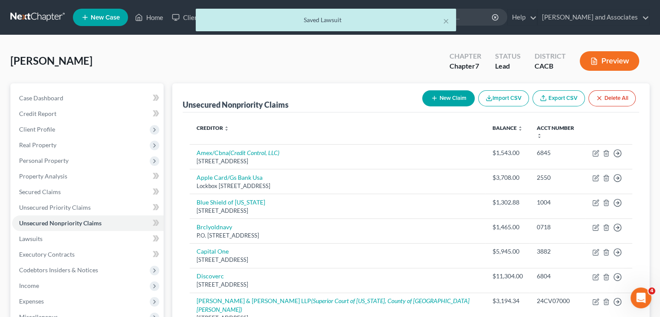
click at [429, 91] on button "New Claim" at bounding box center [448, 98] width 52 height 16
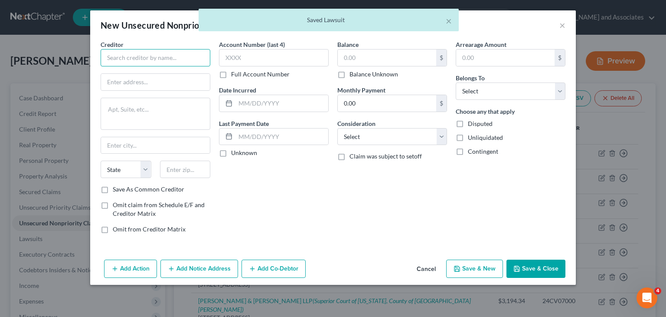
click at [187, 62] on input "text" at bounding box center [156, 57] width 110 height 17
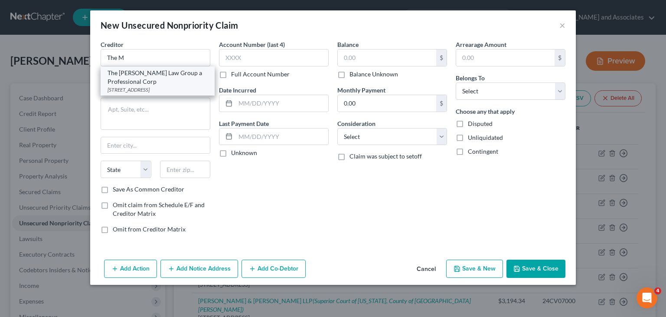
click at [160, 81] on div "The [PERSON_NAME] Law Group a Professional Corp" at bounding box center [158, 77] width 100 height 17
type input "The [PERSON_NAME] Law Group a Professional Corp"
type input "PO BOX 25145"
type input "Santa [PERSON_NAME]"
select select "4"
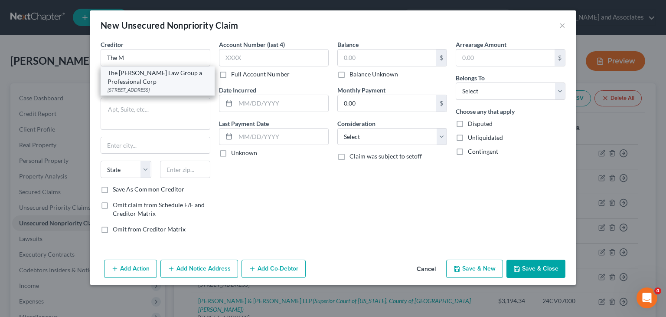
type input "92799"
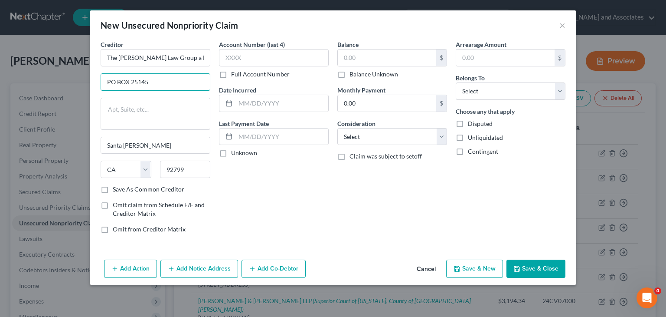
drag, startPoint x: 164, startPoint y: 80, endPoint x: 83, endPoint y: 79, distance: 81.6
click at [83, 79] on div "New Unsecured Nonpriority Claim × Creditor * The [PERSON_NAME] Law Group a Prof…" at bounding box center [333, 158] width 666 height 317
click at [345, 58] on input "text" at bounding box center [387, 57] width 98 height 16
type input "22,855.33"
click at [189, 76] on input "text" at bounding box center [155, 82] width 109 height 16
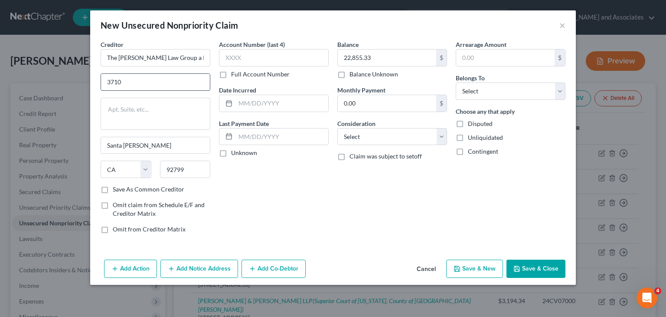
type input "[STREET_ADDRESS][PERSON_NAME]. Ste 210"
click at [187, 166] on input "92799" at bounding box center [185, 168] width 51 height 17
type input "92704"
click at [279, 173] on div "Account Number (last 4) Full Account Number Date Incurred Last Payment Date Unk…" at bounding box center [274, 140] width 118 height 200
click at [231, 72] on label "Full Account Number" at bounding box center [260, 74] width 59 height 9
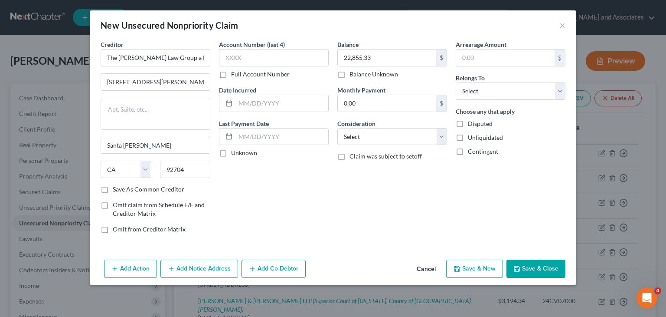
click at [235, 72] on input "Full Account Number" at bounding box center [238, 73] width 6 height 6
click at [257, 58] on input "text" at bounding box center [274, 57] width 110 height 17
type input "24CV06152"
click at [377, 138] on select "Select Cable / Satellite Services Collection Agency Credit Card Debt Debt Couns…" at bounding box center [392, 136] width 110 height 17
select select "14"
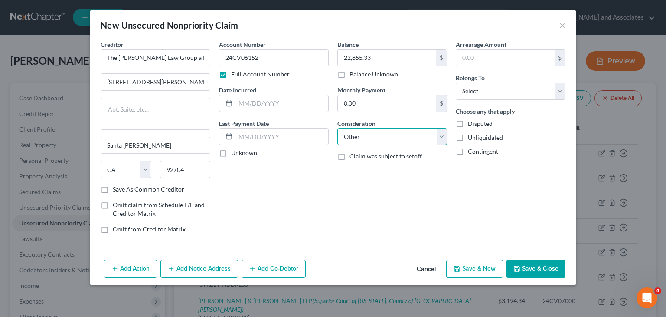
click at [337, 128] on select "Select Cable / Satellite Services Collection Agency Credit Card Debt Debt Couns…" at bounding box center [392, 136] width 110 height 17
click at [359, 179] on div "Balance 22,855.33 $ Balance Unknown Balance Undetermined 22,855.33 $ Balance Un…" at bounding box center [392, 140] width 118 height 200
click at [359, 173] on input "text" at bounding box center [392, 169] width 109 height 16
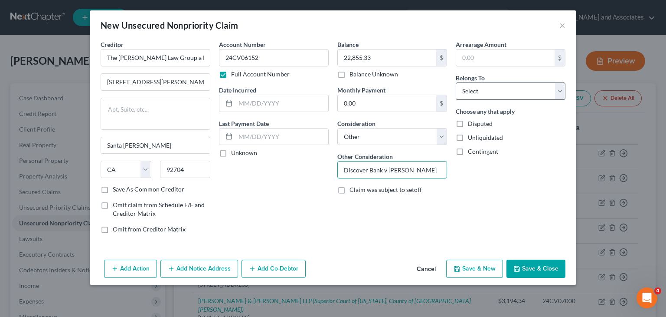
type input "Discover Bank v [PERSON_NAME]"
click at [497, 92] on select "Select Debtor 1 Only Debtor 2 Only Debtor 1 And Debtor 2 Only At Least One Of T…" at bounding box center [511, 90] width 110 height 17
select select "4"
click at [456, 82] on select "Select Debtor 1 Only Debtor 2 Only Debtor 1 And Debtor 2 Only At Least One Of T…" at bounding box center [511, 90] width 110 height 17
click at [475, 209] on div "Arrearage Amount $ Belongs To * Select Debtor 1 Only Debtor 2 Only Debtor 1 And…" at bounding box center [511, 140] width 118 height 200
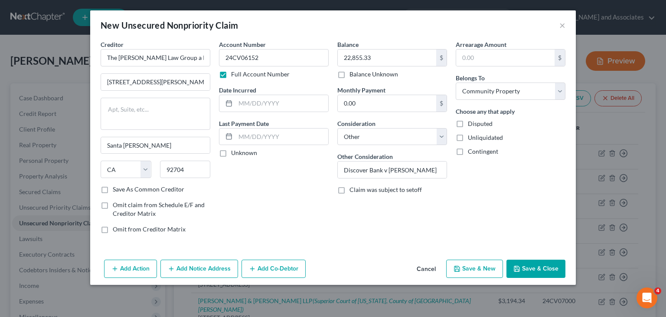
click at [193, 266] on button "Add Notice Address" at bounding box center [199, 268] width 78 height 18
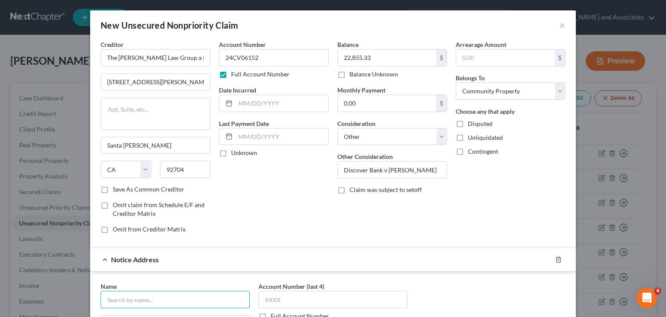
click at [174, 295] on input "text" at bounding box center [175, 299] width 149 height 17
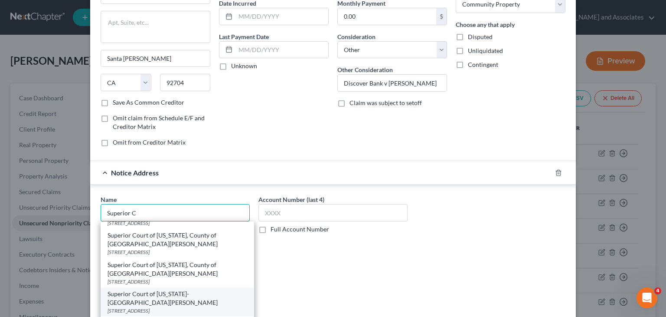
scroll to position [36, 0]
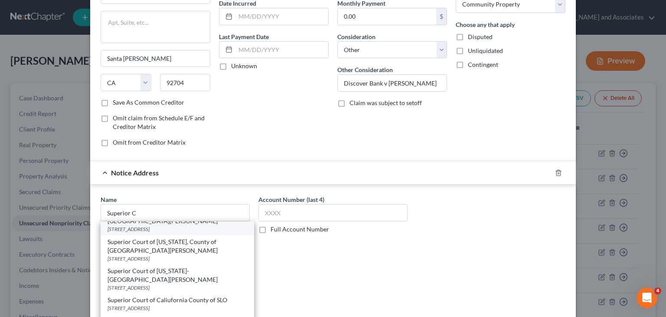
click at [187, 226] on div "[STREET_ADDRESS]" at bounding box center [178, 228] width 140 height 7
type input "Superior Court of [US_STATE], County of [GEOGRAPHIC_DATA][PERSON_NAME]"
type input "[STREET_ADDRESS]"
type input "Lompoc"
select select "4"
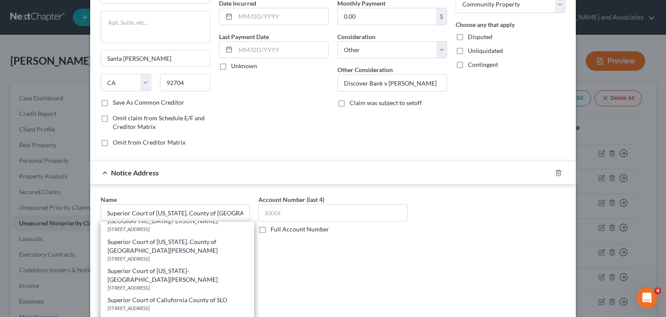
type input "93436"
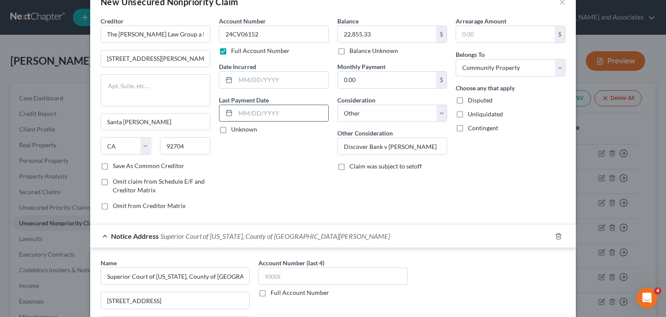
scroll to position [0, 0]
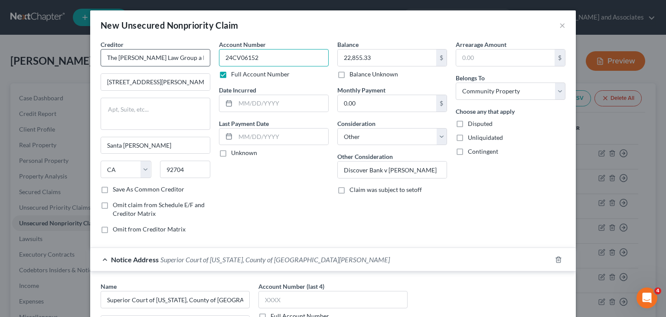
drag, startPoint x: 248, startPoint y: 57, endPoint x: 201, endPoint y: 57, distance: 46.8
click at [201, 57] on div "Creditor * The [PERSON_NAME] Law Group a Professional Corp [STREET_ADDRESS][PER…" at bounding box center [333, 140] width 474 height 200
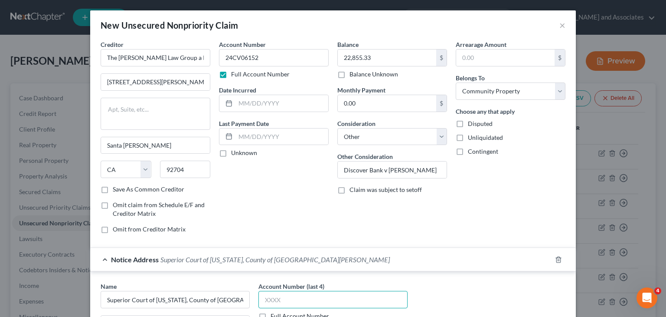
click at [305, 297] on input "text" at bounding box center [333, 299] width 149 height 17
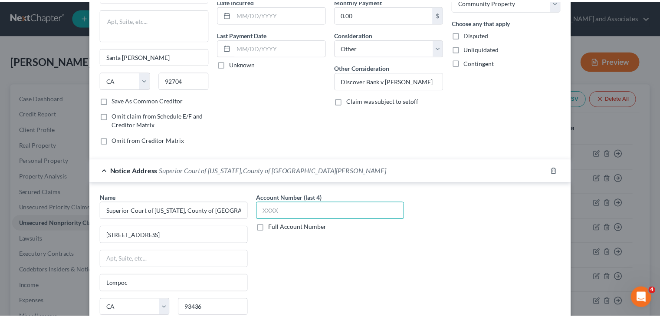
scroll to position [163, 0]
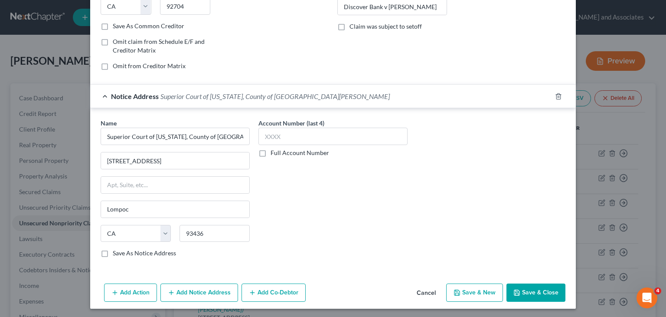
click at [271, 150] on label "Full Account Number" at bounding box center [300, 152] width 59 height 9
click at [274, 150] on input "Full Account Number" at bounding box center [277, 151] width 6 height 6
paste input "24CV06152"
type input "24CV06152"
click at [528, 288] on button "Save & Close" at bounding box center [536, 292] width 59 height 18
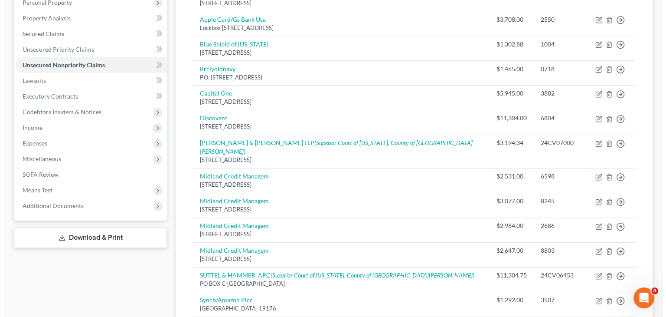
scroll to position [0, 0]
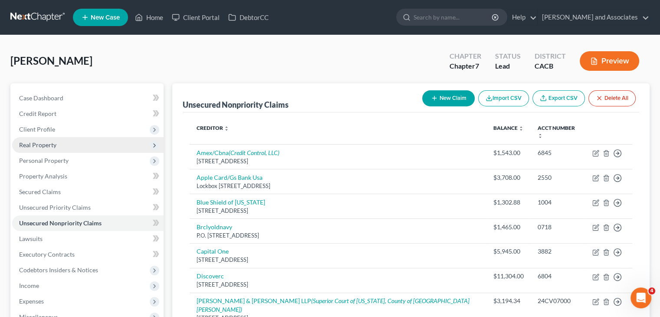
click at [70, 147] on span "Real Property" at bounding box center [87, 145] width 151 height 16
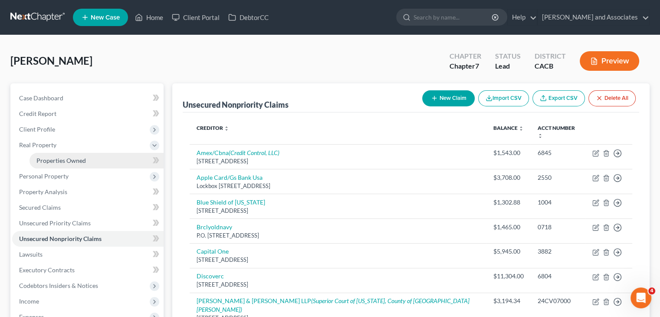
click at [110, 164] on link "Properties Owned" at bounding box center [96, 161] width 134 height 16
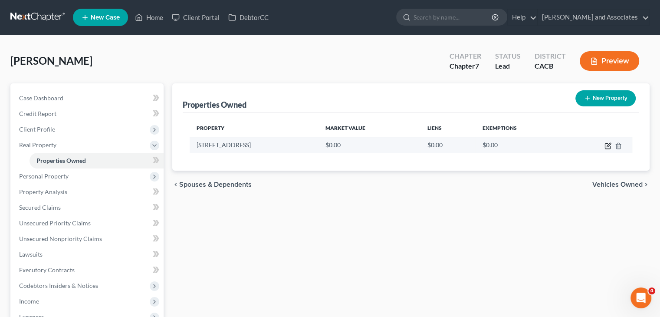
click at [606, 145] on icon "button" at bounding box center [607, 145] width 7 height 7
select select "4"
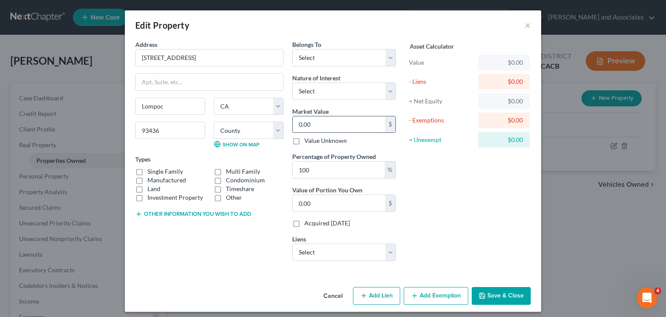
click at [328, 123] on input "0.00" at bounding box center [339, 124] width 92 height 16
type input "0"
type input "6"
type input "6.00"
type input "62"
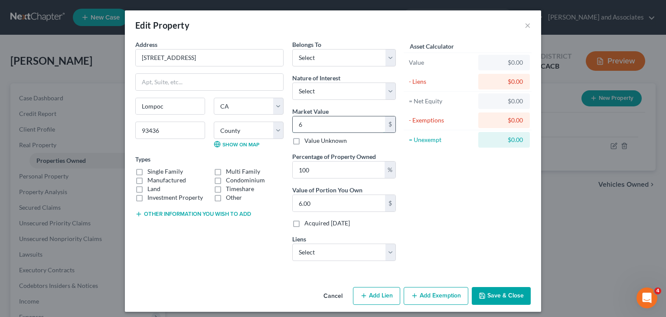
type input "62.00"
type input "625"
type input "625.00"
type input "62"
type input "62.00"
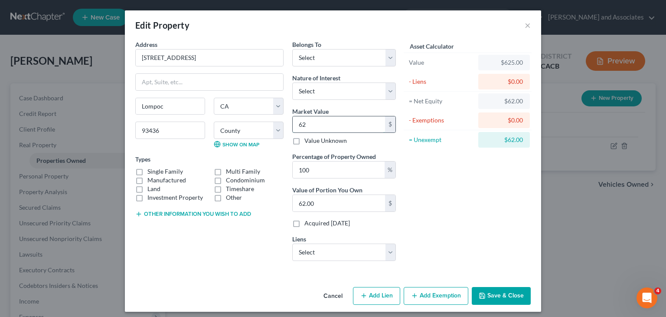
type input "628"
type input "628.00"
type input "6285"
type input "6,285.00"
type input "6,2850"
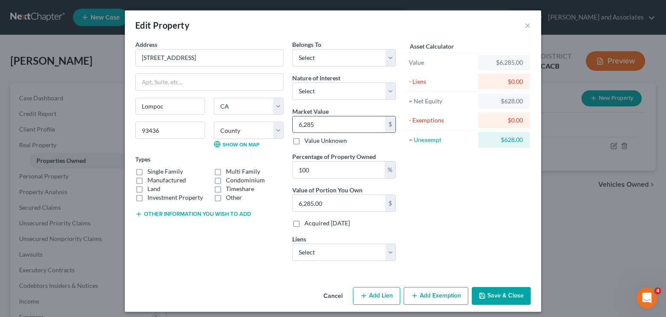
type input "62,850.00"
type input "62,8500"
type input "628,500.00"
type input "628,500"
click at [147, 167] on label "Single Family" at bounding box center [165, 171] width 36 height 9
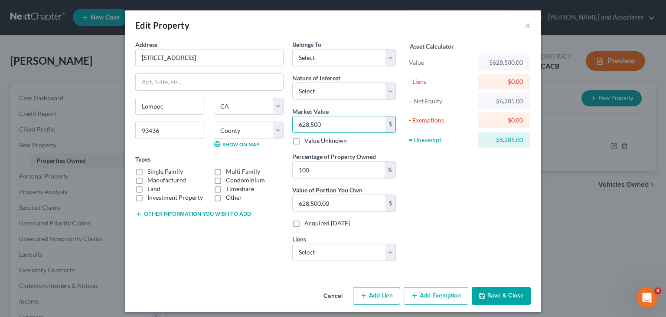
click at [151, 167] on input "Single Family" at bounding box center [154, 170] width 6 height 6
checkbox input "true"
click at [499, 294] on button "Save & Close" at bounding box center [501, 296] width 59 height 18
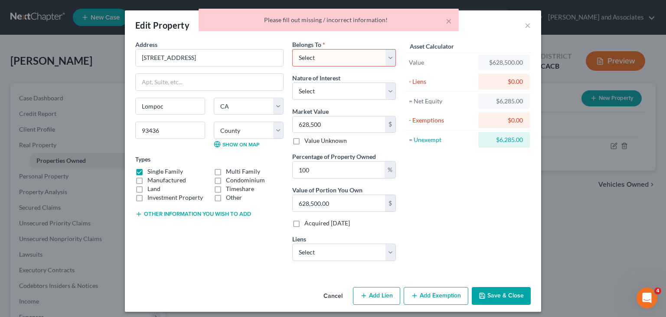
click at [337, 57] on select "Select Debtor 1 Only Debtor 2 Only Debtor 1 And Debtor 2 Only At Least One Of T…" at bounding box center [344, 57] width 104 height 17
select select "4"
click at [292, 49] on select "Select Debtor 1 Only Debtor 2 Only Debtor 1 And Debtor 2 Only At Least One Of T…" at bounding box center [344, 57] width 104 height 17
click at [486, 284] on div "Cancel Add Lien Add Lease Add Exemption Save & Close" at bounding box center [333, 297] width 416 height 29
click at [497, 296] on button "Save & Close" at bounding box center [501, 296] width 59 height 18
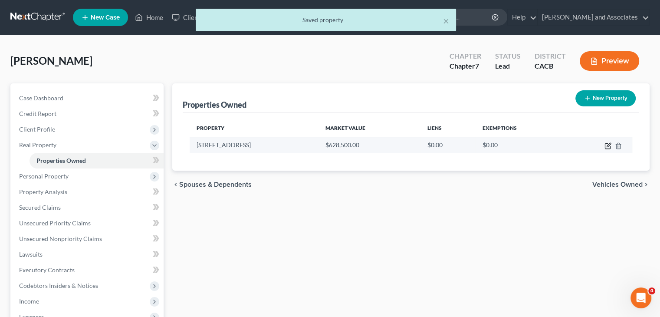
click at [606, 146] on icon "button" at bounding box center [608, 145] width 4 height 4
select select "4"
select select "41"
select select "4"
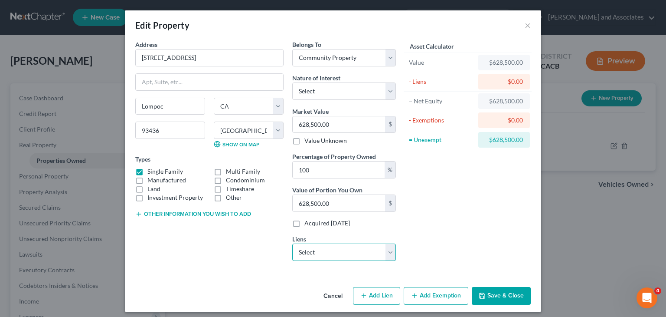
click at [359, 249] on select "Select M&T Bank - $470,532.00 Bridgecrest - $16,841.00" at bounding box center [344, 251] width 104 height 17
select select "0"
click at [292, 243] on select "Select M&T Bank - $470,532.00 Bridgecrest - $16,841.00" at bounding box center [344, 251] width 104 height 17
select select
select select "35"
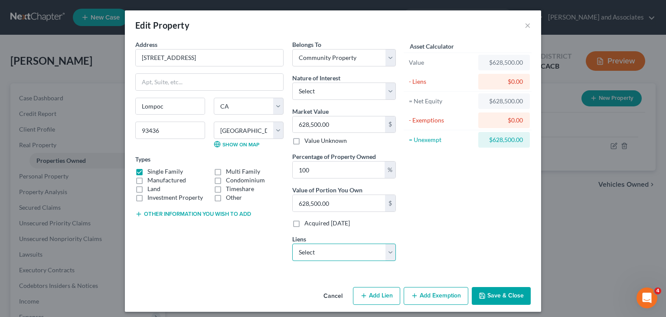
select select "0"
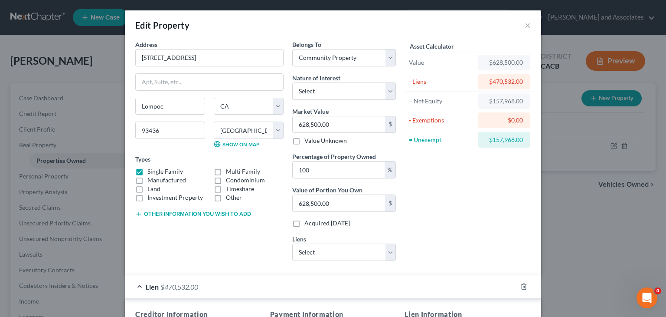
click at [170, 284] on span "$470,532.00" at bounding box center [179, 286] width 38 height 8
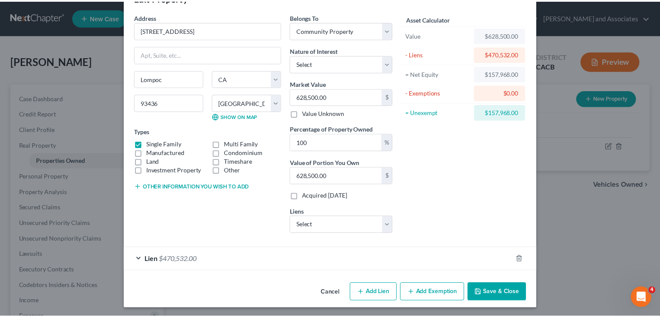
scroll to position [28, 0]
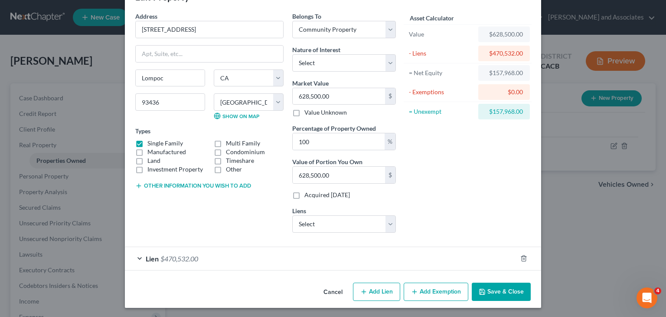
click at [495, 284] on button "Save & Close" at bounding box center [501, 291] width 59 height 18
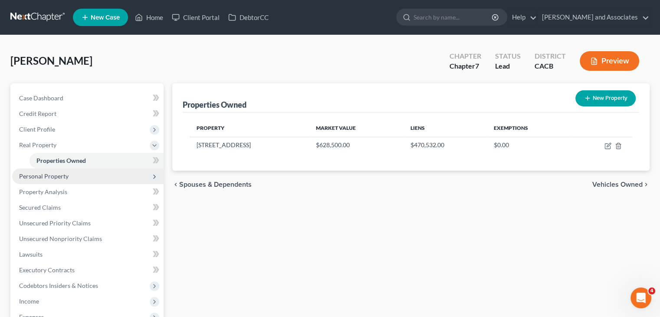
click at [78, 177] on span "Personal Property" at bounding box center [87, 176] width 151 height 16
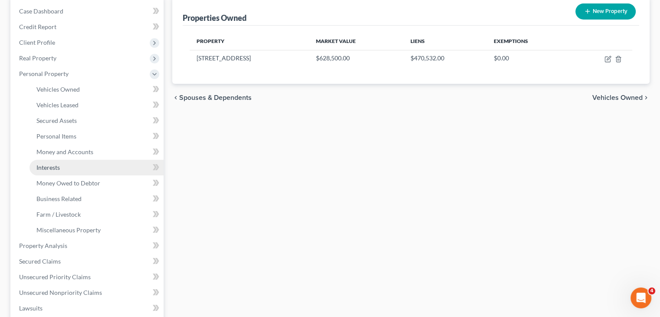
click at [68, 162] on link "Interests" at bounding box center [96, 168] width 134 height 16
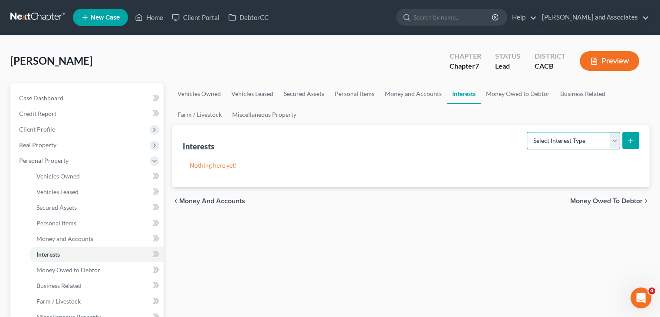
click at [543, 134] on select "Select Interest Type 401K Annuity Bond Education IRA Government Bond Government…" at bounding box center [573, 140] width 93 height 17
select select "ira"
click at [527, 132] on select "Select Interest Type 401K Annuity Bond Education IRA Government Bond Government…" at bounding box center [573, 140] width 93 height 17
click at [625, 137] on button "submit" at bounding box center [630, 140] width 17 height 17
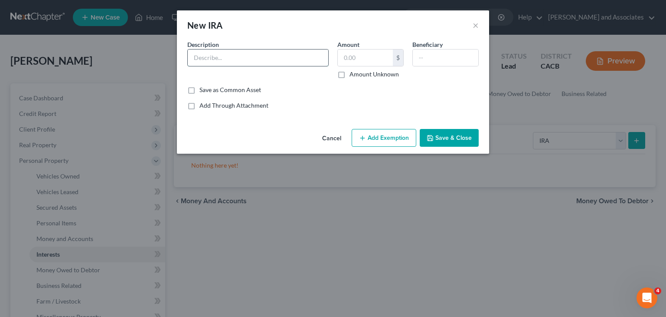
click at [203, 55] on input "text" at bounding box center [258, 57] width 141 height 16
type input "Santa Barbara County Deferred Compensation Plans"
click at [425, 59] on input "text" at bounding box center [446, 57] width 66 height 16
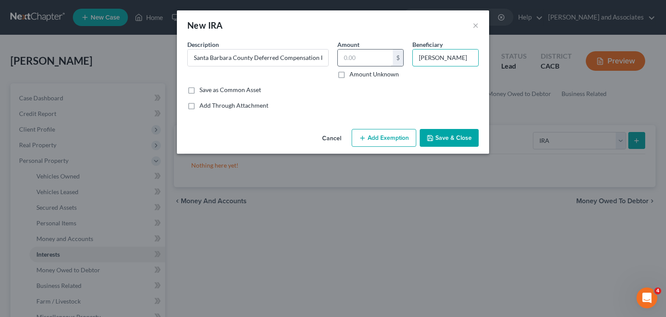
type input "[PERSON_NAME]"
click at [354, 52] on input "text" at bounding box center [365, 57] width 55 height 16
type input "4,305.79"
click at [380, 138] on button "Add Exemption" at bounding box center [384, 138] width 65 height 18
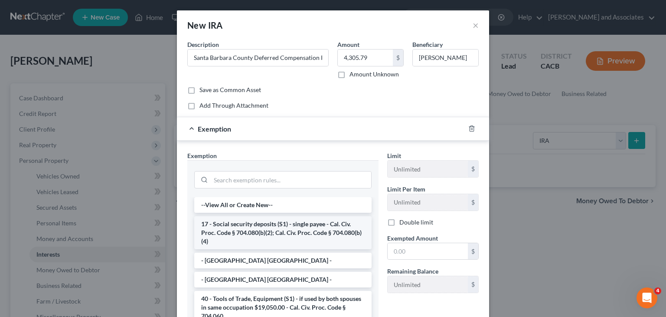
scroll to position [87, 0]
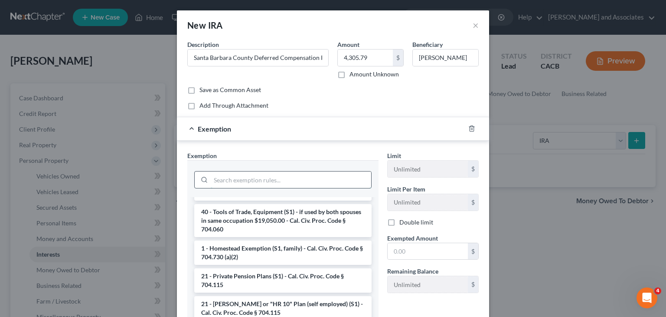
click at [254, 173] on input "search" at bounding box center [291, 179] width 160 height 16
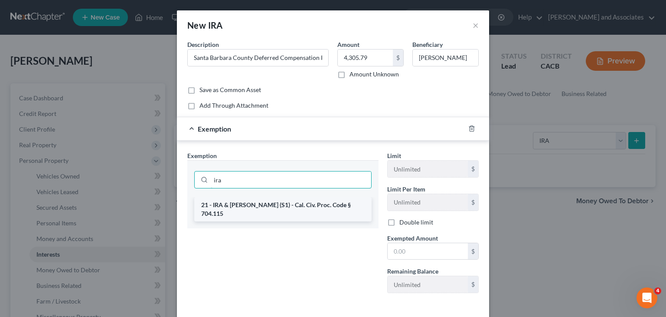
type input "ira"
click at [253, 206] on li "21 - IRA & [PERSON_NAME] (S1) - Cal. Civ. Proc. Code § 704.115" at bounding box center [282, 209] width 177 height 24
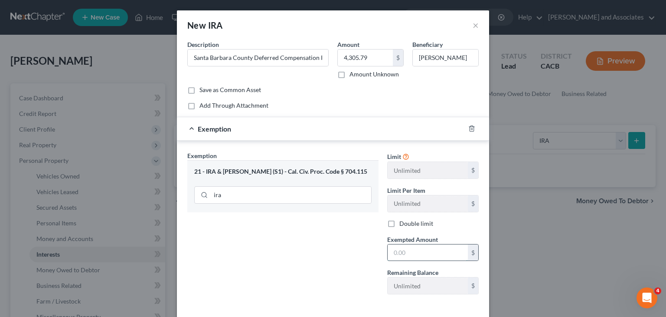
click at [405, 250] on input "text" at bounding box center [428, 252] width 80 height 16
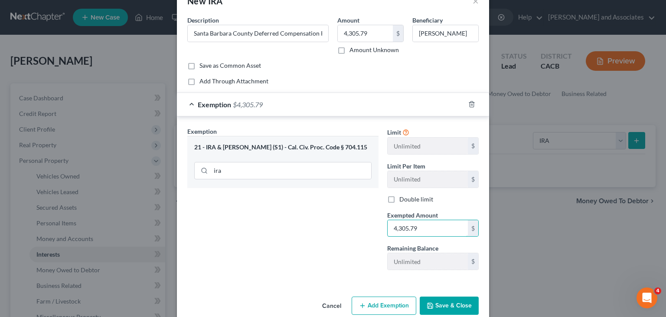
scroll to position [38, 0]
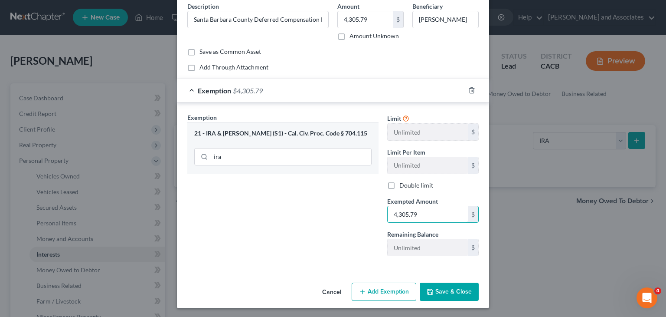
type input "4,305.79"
click at [450, 285] on button "Save & Close" at bounding box center [449, 291] width 59 height 18
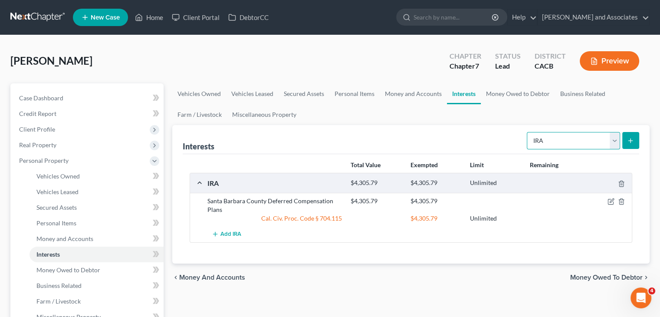
click at [581, 142] on select "Select Interest Type 401K Annuity Bond Education IRA Government Bond Government…" at bounding box center [573, 140] width 93 height 17
select select "pension_plan"
click at [527, 132] on select "Select Interest Type 401K Annuity Bond Education IRA Government Bond Government…" at bounding box center [573, 140] width 93 height 17
click at [626, 140] on button "submit" at bounding box center [630, 140] width 17 height 17
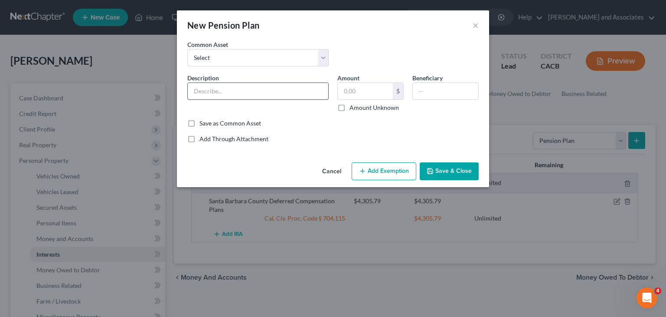
click at [257, 92] on input "text" at bounding box center [258, 91] width 141 height 16
type input "SBCERS"
click at [361, 90] on input "text" at bounding box center [365, 91] width 55 height 16
type input "26,461.99"
click at [462, 92] on input "text" at bounding box center [446, 91] width 66 height 16
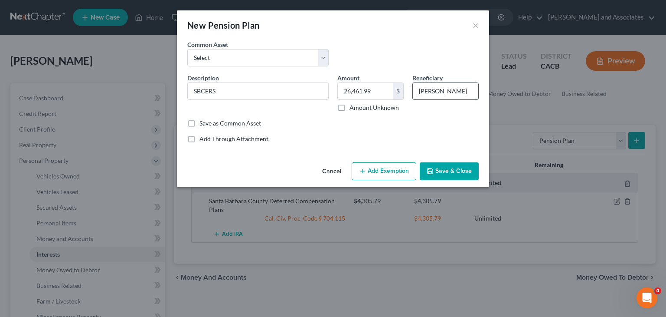
click at [418, 88] on input "[PERSON_NAME]" at bounding box center [446, 91] width 66 height 16
type input "[PERSON_NAME]; [PERSON_NAME]"
click at [446, 177] on button "Save & Close" at bounding box center [449, 171] width 59 height 18
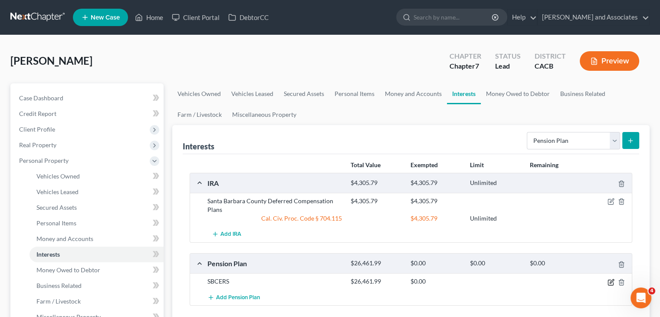
click at [609, 280] on icon "button" at bounding box center [610, 281] width 7 height 7
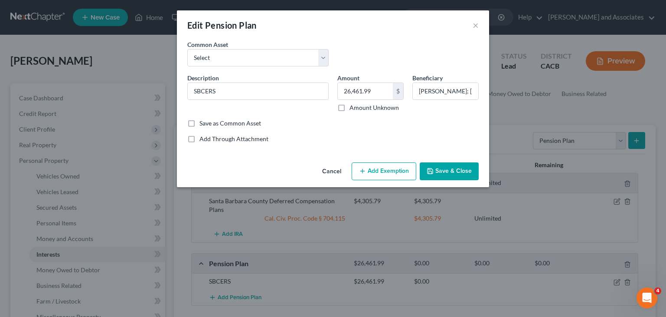
click at [392, 167] on button "Add Exemption" at bounding box center [384, 171] width 65 height 18
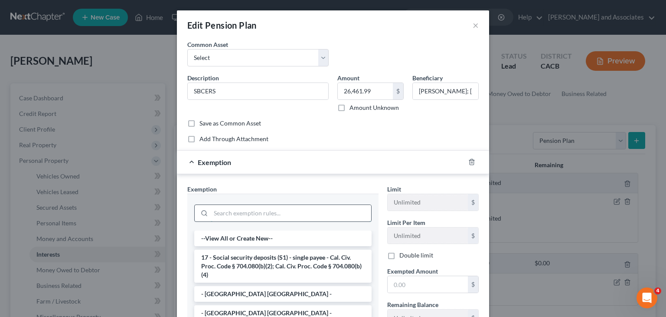
click at [271, 215] on input "search" at bounding box center [291, 213] width 160 height 16
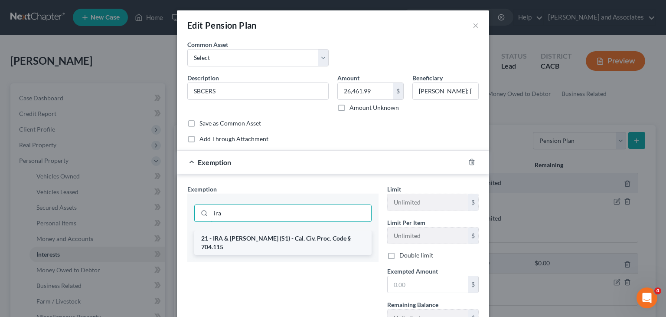
type input "ira"
click at [271, 235] on li "21 - IRA & [PERSON_NAME] (S1) - Cal. Civ. Proc. Code § 704.115" at bounding box center [282, 242] width 177 height 24
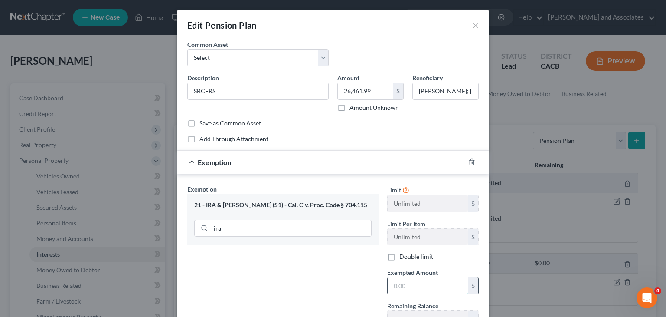
click at [397, 284] on input "text" at bounding box center [428, 285] width 80 height 16
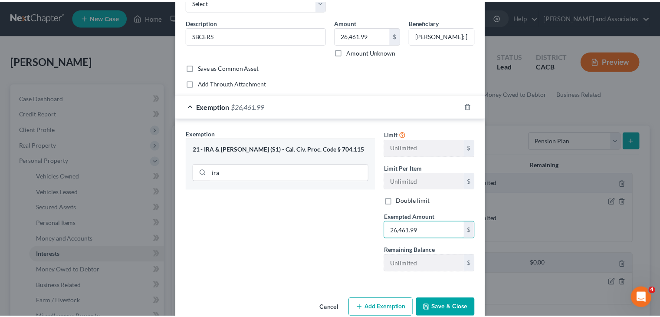
scroll to position [72, 0]
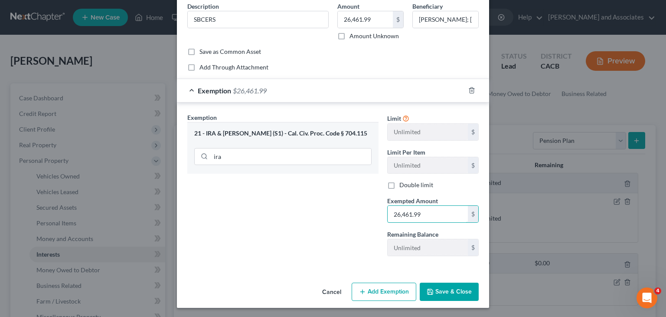
type input "26,461.99"
click at [446, 285] on button "Save & Close" at bounding box center [449, 291] width 59 height 18
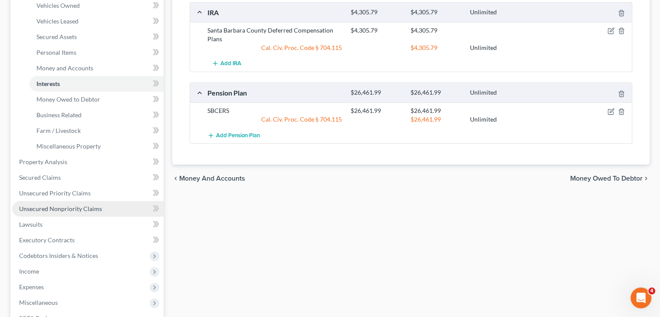
scroll to position [174, 0]
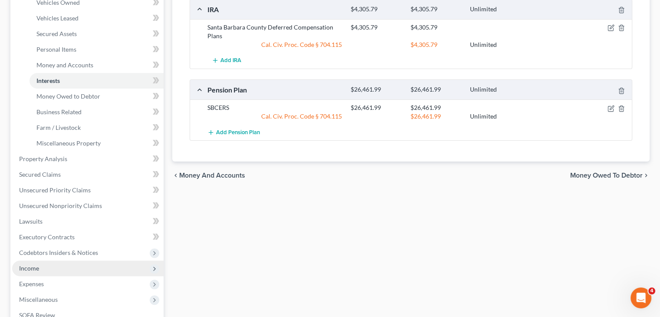
click at [58, 262] on span "Income" at bounding box center [87, 268] width 151 height 16
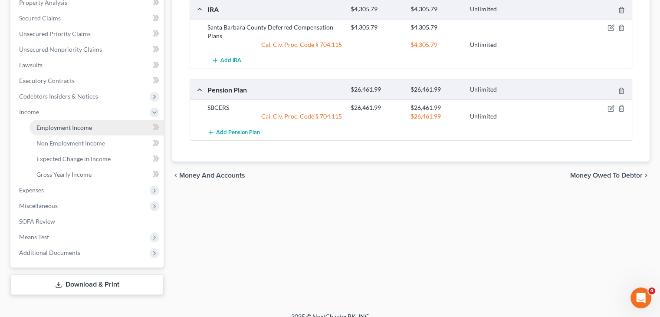
click at [91, 128] on link "Employment Income" at bounding box center [96, 128] width 134 height 16
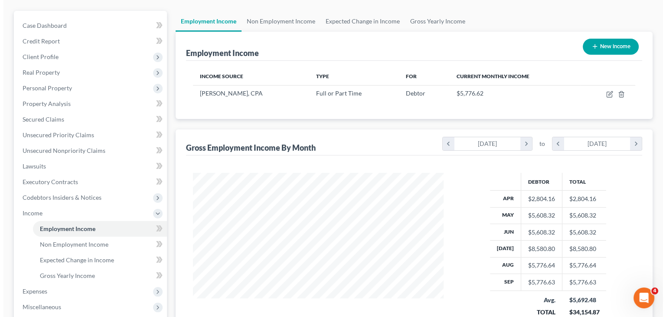
scroll to position [87, 0]
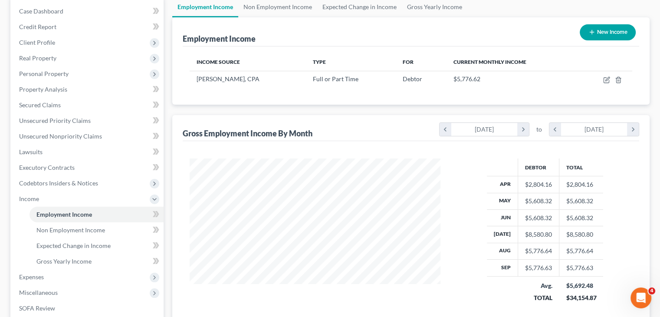
click at [612, 40] on div "New Income" at bounding box center [607, 32] width 63 height 23
click at [605, 32] on button "New Income" at bounding box center [608, 32] width 56 height 16
select select "0"
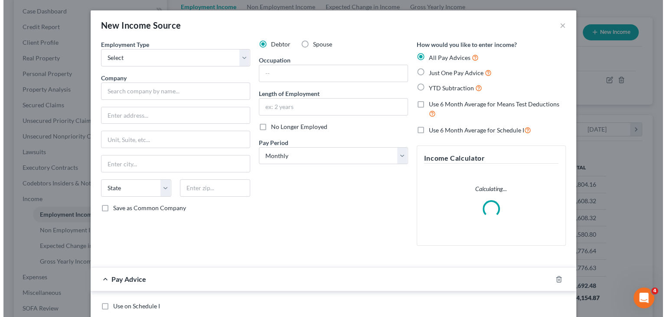
scroll to position [154, 271]
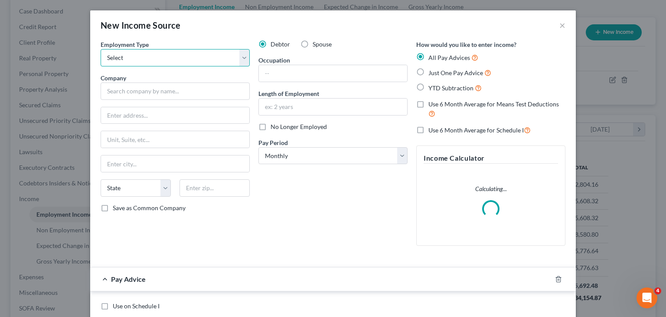
click at [186, 54] on select "Select Full or [DEMOGRAPHIC_DATA] Employment Self Employment" at bounding box center [175, 57] width 149 height 17
select select "0"
click at [101, 49] on select "Select Full or [DEMOGRAPHIC_DATA] Employment Self Employment" at bounding box center [175, 57] width 149 height 17
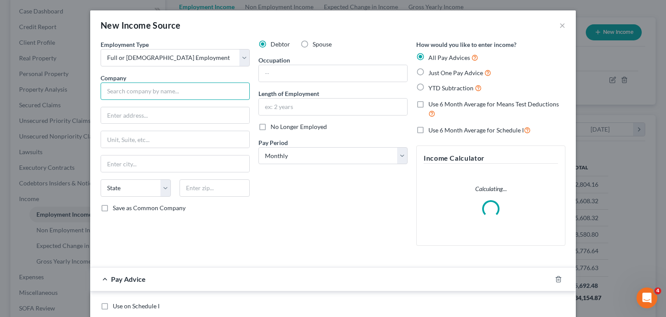
click at [177, 98] on input "text" at bounding box center [175, 90] width 149 height 17
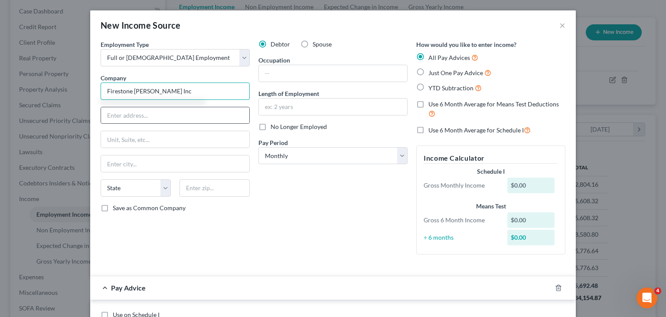
type input "Firestone [PERSON_NAME] Inc"
click at [171, 107] on div at bounding box center [175, 115] width 149 height 17
click at [168, 109] on input "text" at bounding box center [175, 115] width 148 height 16
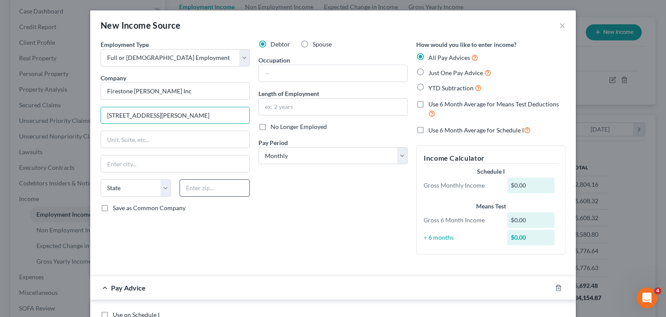
type input "[STREET_ADDRESS][PERSON_NAME]"
click at [201, 188] on input "text" at bounding box center [215, 187] width 70 height 17
type input "93427"
click at [406, 210] on div "Debtor Spouse Occupation Length of Employment No Longer Employed Pay Period * S…" at bounding box center [333, 150] width 158 height 221
type input "Buellton"
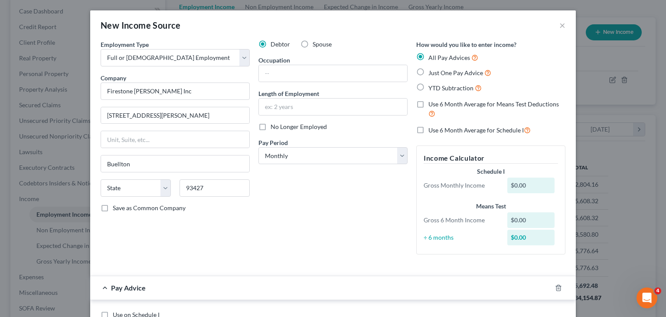
select select "4"
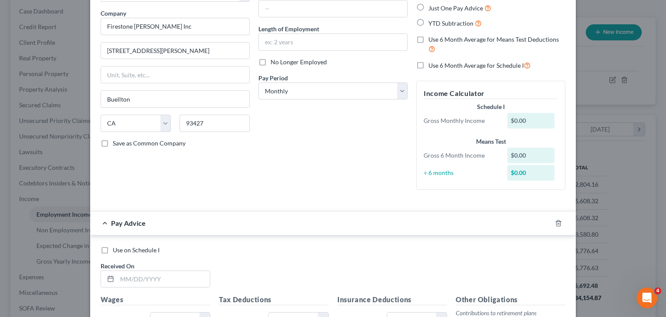
scroll to position [87, 0]
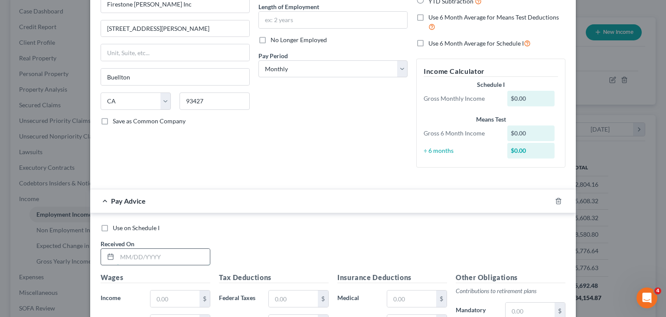
click at [128, 256] on input "text" at bounding box center [163, 257] width 93 height 16
type input "[DATE]"
click at [159, 290] on input "text" at bounding box center [175, 298] width 49 height 16
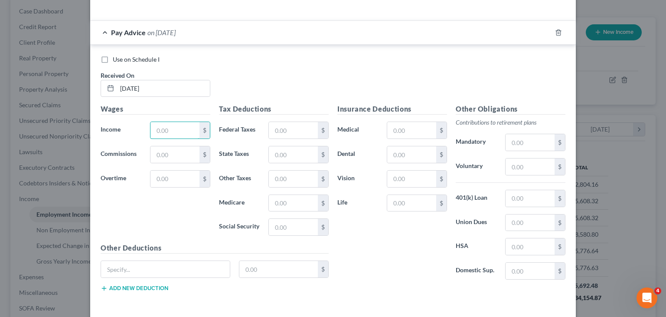
scroll to position [260, 0]
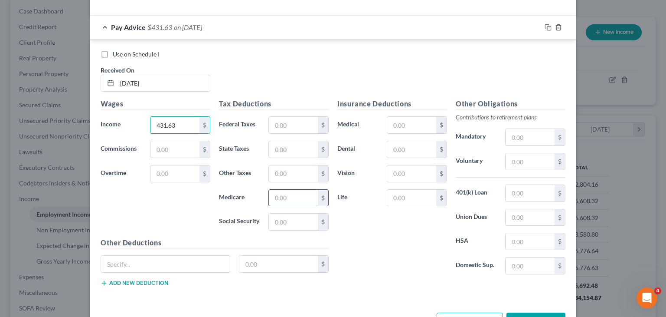
type input "431.63"
click at [291, 200] on input "text" at bounding box center [293, 198] width 49 height 16
type input "6.26"
click at [276, 218] on input "text" at bounding box center [293, 221] width 49 height 16
type input "26.76"
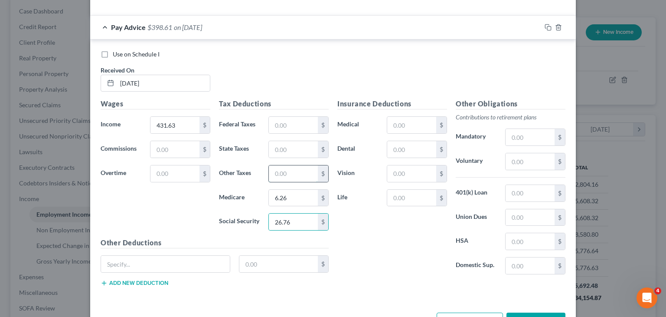
click at [293, 175] on input "text" at bounding box center [293, 173] width 49 height 16
type input "5.18"
click at [239, 82] on div "Use on Schedule I Received On * [DATE]" at bounding box center [333, 74] width 474 height 49
click at [200, 122] on div "$" at bounding box center [205, 125] width 10 height 16
click at [175, 129] on input "431.63" at bounding box center [175, 125] width 49 height 16
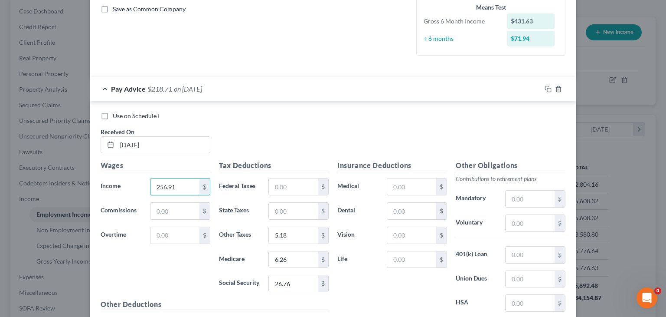
scroll to position [174, 0]
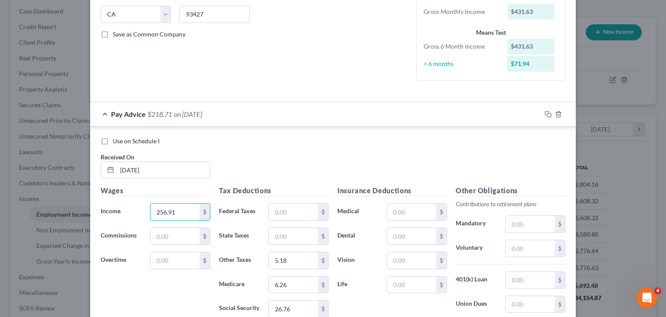
type input "256.91"
click at [115, 110] on span "Pay Advice" at bounding box center [128, 114] width 35 height 8
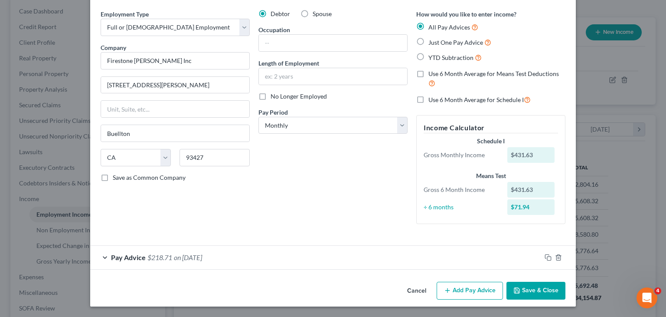
scroll to position [30, 0]
click at [449, 292] on icon "button" at bounding box center [447, 290] width 7 height 7
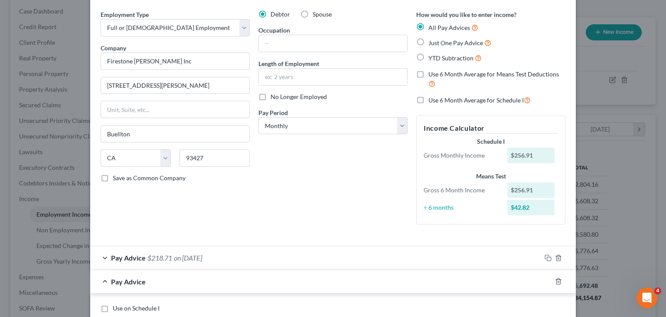
scroll to position [203, 0]
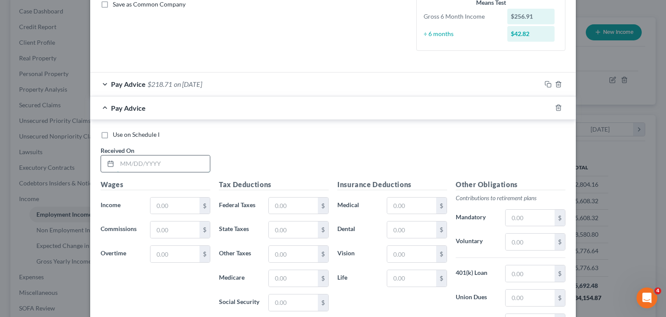
click at [153, 165] on input "text" at bounding box center [163, 163] width 93 height 16
type input "[DATE]"
click at [171, 202] on input "text" at bounding box center [175, 205] width 49 height 16
type input "316.64"
click at [283, 275] on input "text" at bounding box center [293, 278] width 49 height 16
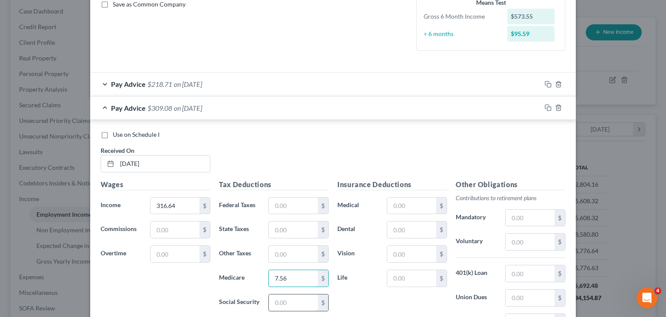
type input "7.56"
click at [291, 301] on input "text" at bounding box center [293, 302] width 49 height 16
type input "32.32"
click at [284, 260] on input "text" at bounding box center [293, 254] width 49 height 16
type input "6.26"
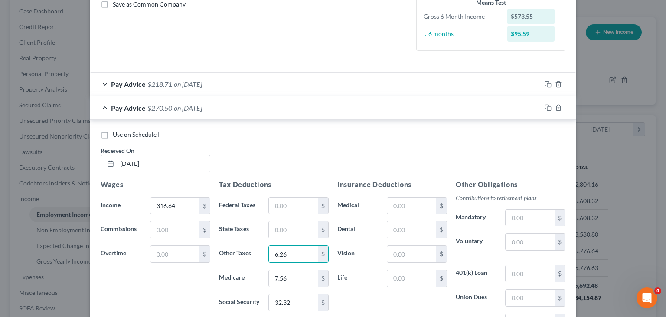
click at [147, 108] on span "$270.50" at bounding box center [159, 108] width 25 height 8
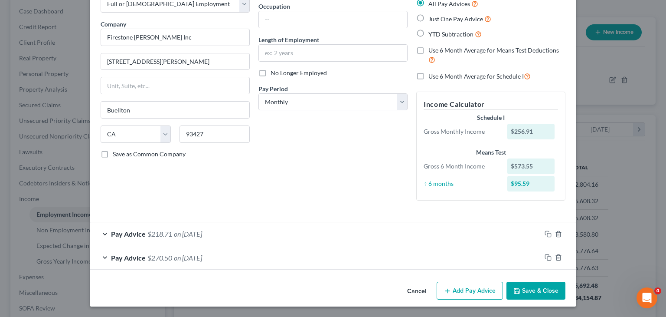
scroll to position [54, 0]
click at [456, 288] on button "Add Pay Advice" at bounding box center [470, 291] width 66 height 18
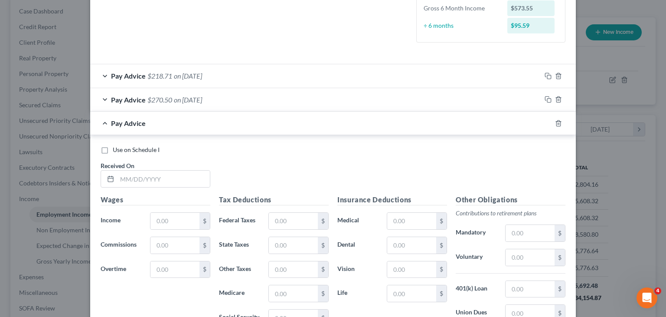
scroll to position [227, 0]
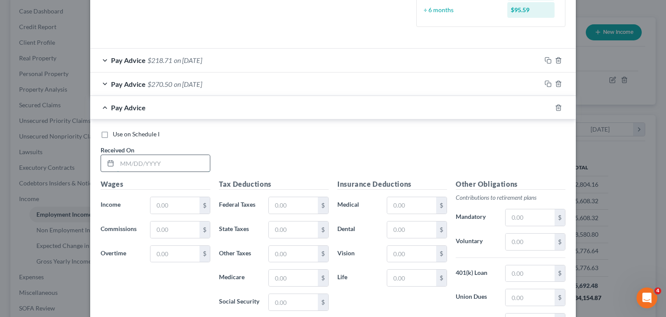
click at [161, 157] on input "text" at bounding box center [163, 163] width 93 height 16
type input "[DATE]"
click at [193, 203] on input "text" at bounding box center [175, 205] width 49 height 16
type input "80.03"
click at [302, 274] on input "text" at bounding box center [293, 277] width 49 height 16
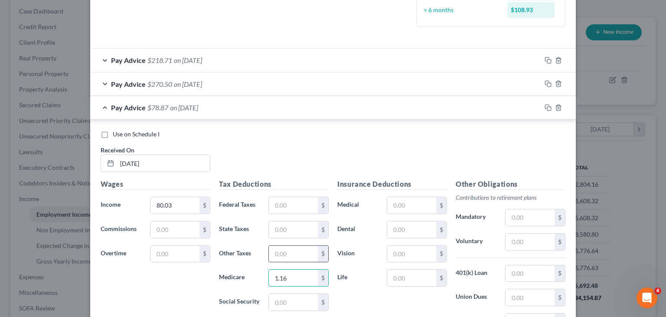
type input "1.16"
click at [295, 259] on input "text" at bounding box center [293, 254] width 49 height 16
type input "0.96"
click at [298, 308] on input "text" at bounding box center [293, 302] width 49 height 16
type input "4.96"
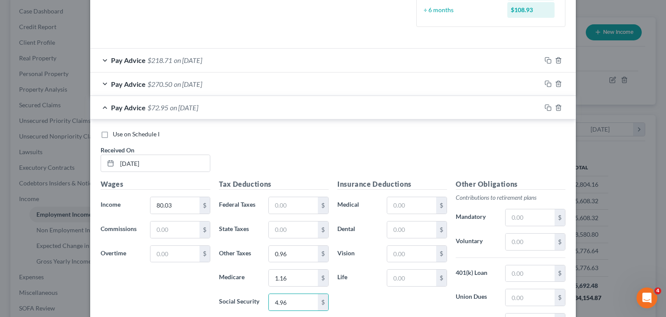
click at [115, 113] on div "Pay Advice $72.95 on [DATE]" at bounding box center [315, 107] width 451 height 23
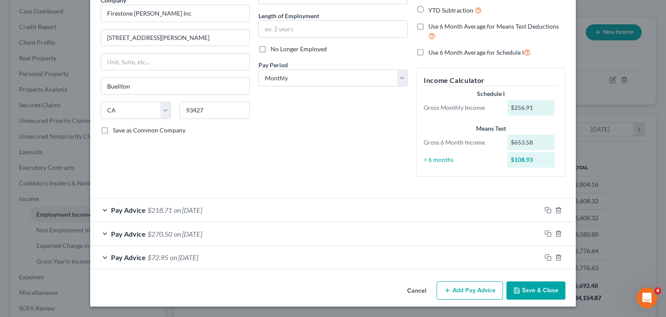
scroll to position [77, 0]
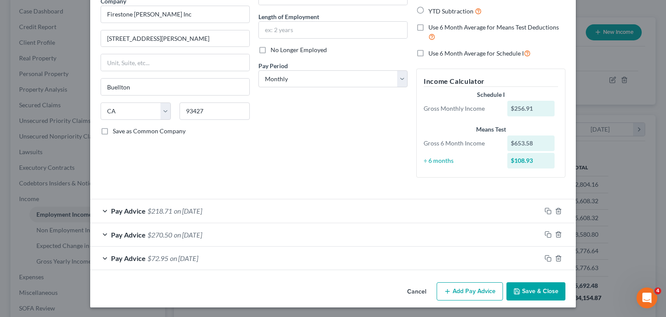
click at [476, 292] on button "Add Pay Advice" at bounding box center [470, 291] width 66 height 18
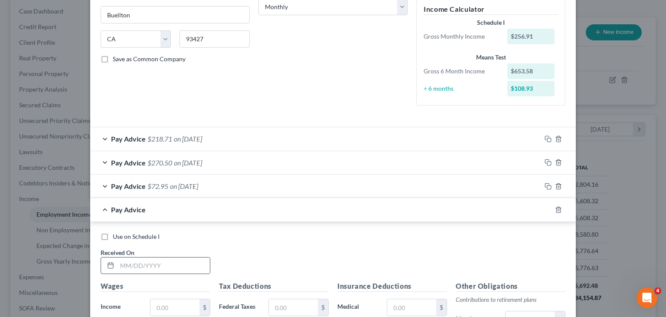
scroll to position [164, 0]
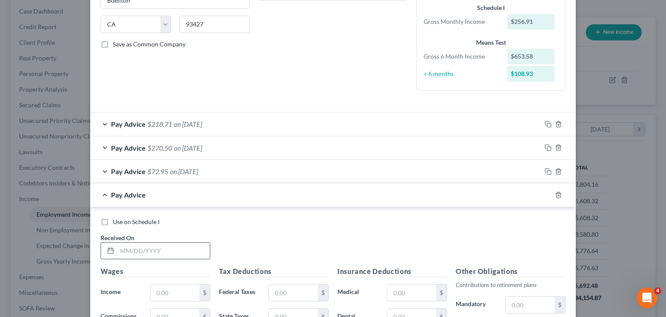
click at [161, 255] on input "text" at bounding box center [163, 250] width 93 height 16
type input "[DATE]"
click at [174, 295] on input "text" at bounding box center [175, 292] width 49 height 16
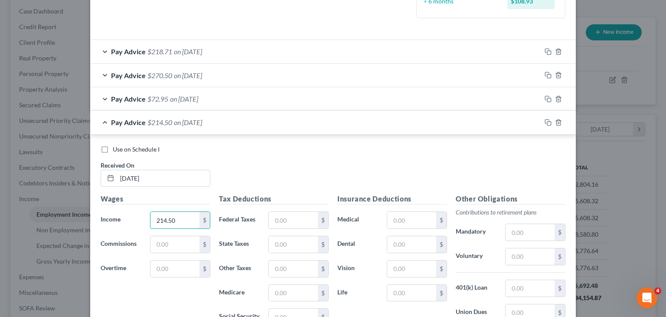
scroll to position [250, 0]
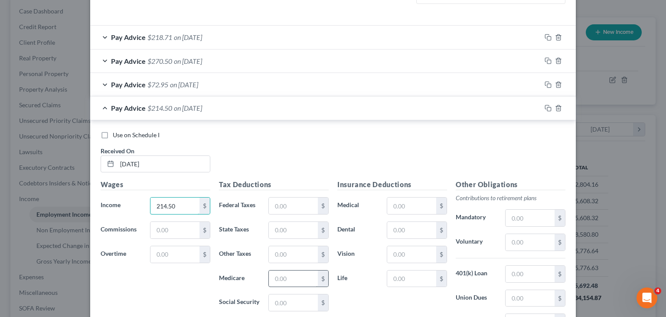
type input "214.50"
click at [309, 279] on input "text" at bounding box center [293, 278] width 49 height 16
type input "6.60"
click at [283, 302] on input "text" at bounding box center [293, 302] width 49 height 16
type input "28.24"
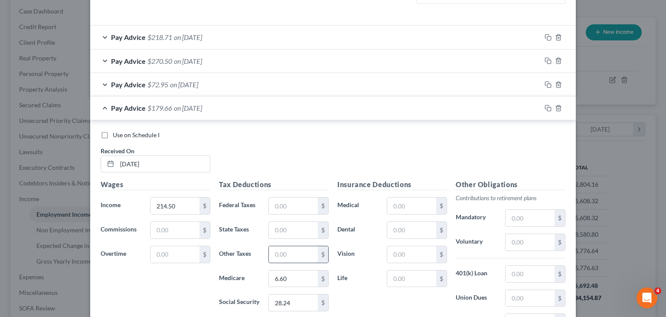
click at [283, 259] on input "text" at bounding box center [293, 254] width 49 height 16
type input "5.47"
click at [172, 202] on input "214.50" at bounding box center [175, 205] width 49 height 16
type input "2"
type input "307"
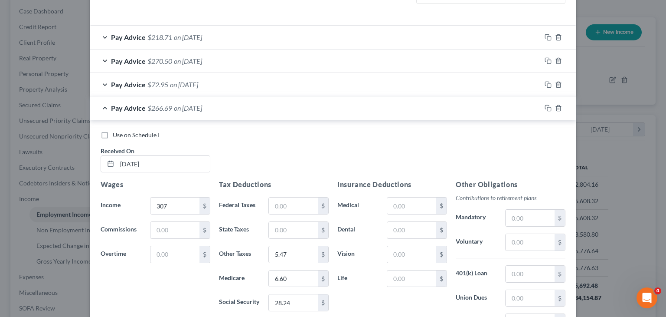
click at [121, 107] on span "Pay Advice" at bounding box center [128, 108] width 35 height 8
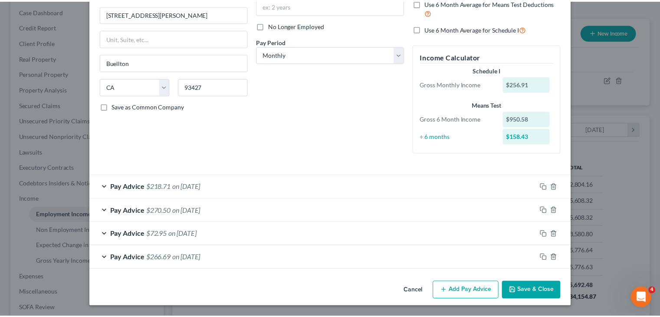
scroll to position [101, 0]
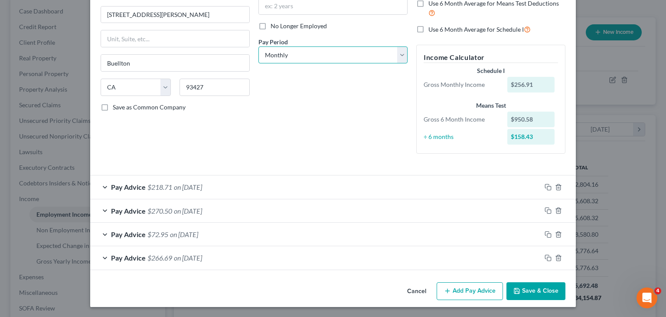
click at [271, 52] on select "Select Monthly Twice Monthly Every Other Week Weekly" at bounding box center [333, 54] width 149 height 17
select select "1"
click at [259, 46] on select "Select Monthly Twice Monthly Every Other Week Weekly" at bounding box center [333, 54] width 149 height 17
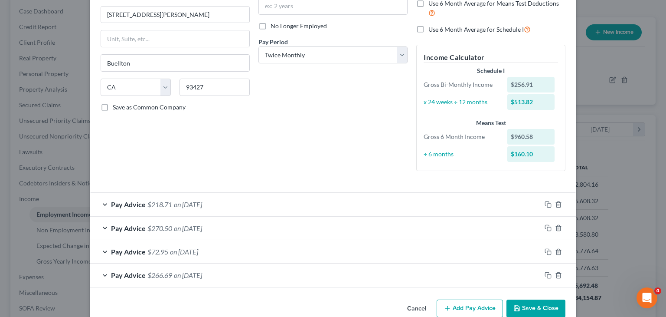
click at [538, 311] on button "Save & Close" at bounding box center [536, 308] width 59 height 18
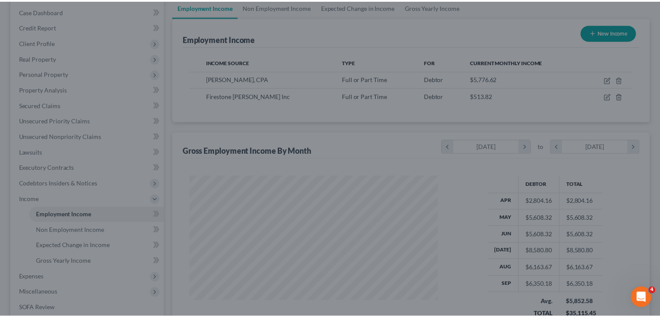
scroll to position [433621, 433507]
